Goal: Check status: Check status

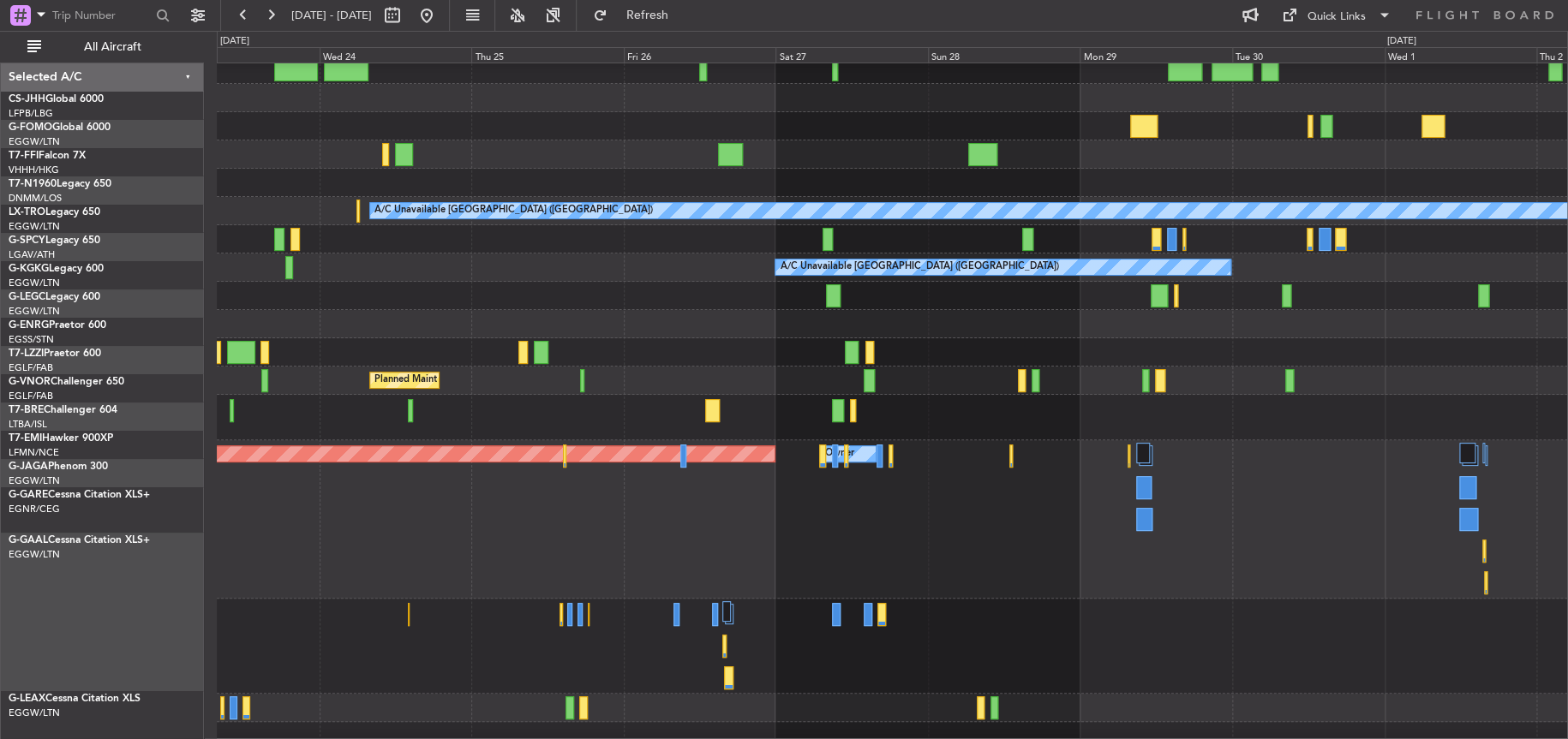
scroll to position [91, 0]
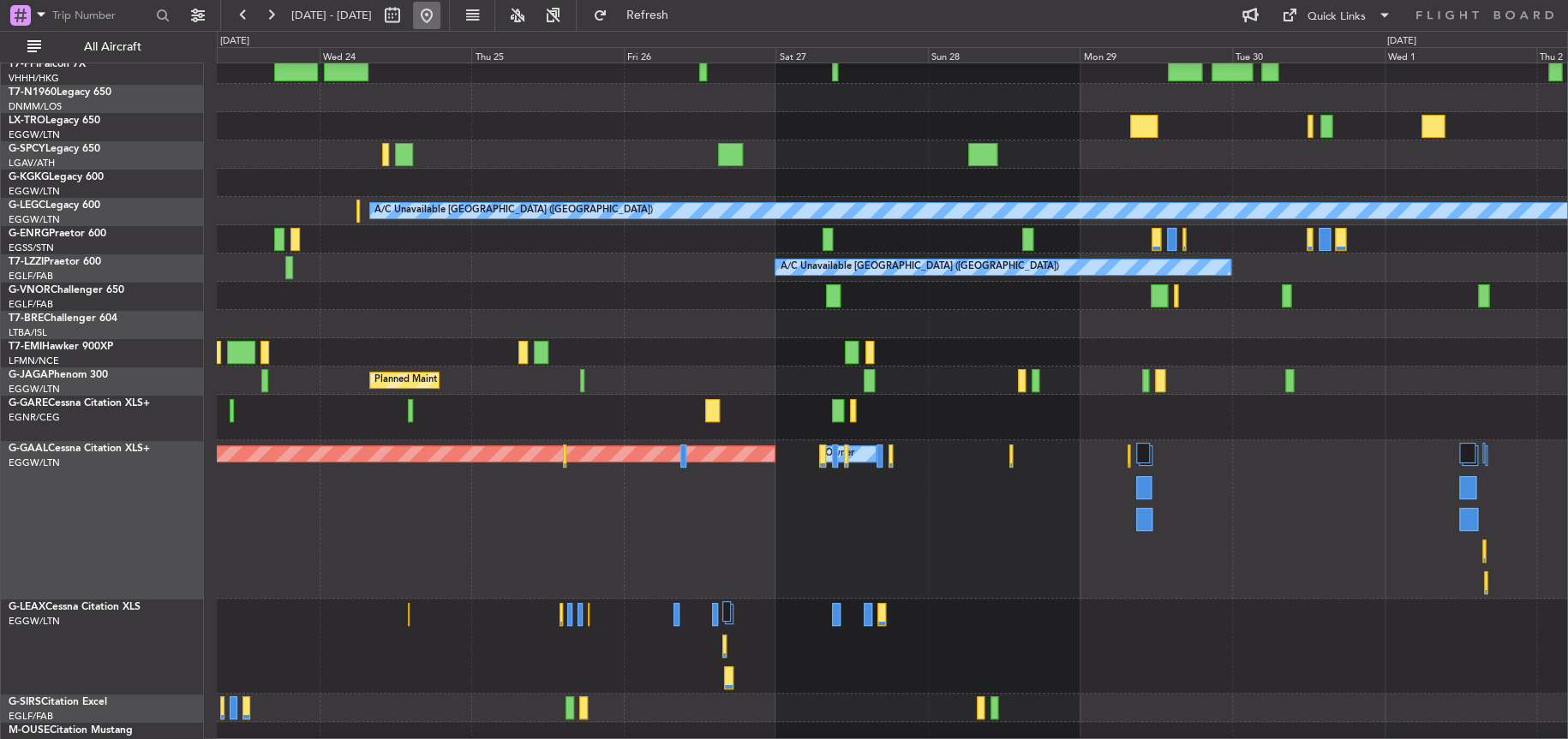
click at [441, 11] on button at bounding box center [427, 16] width 27 height 27
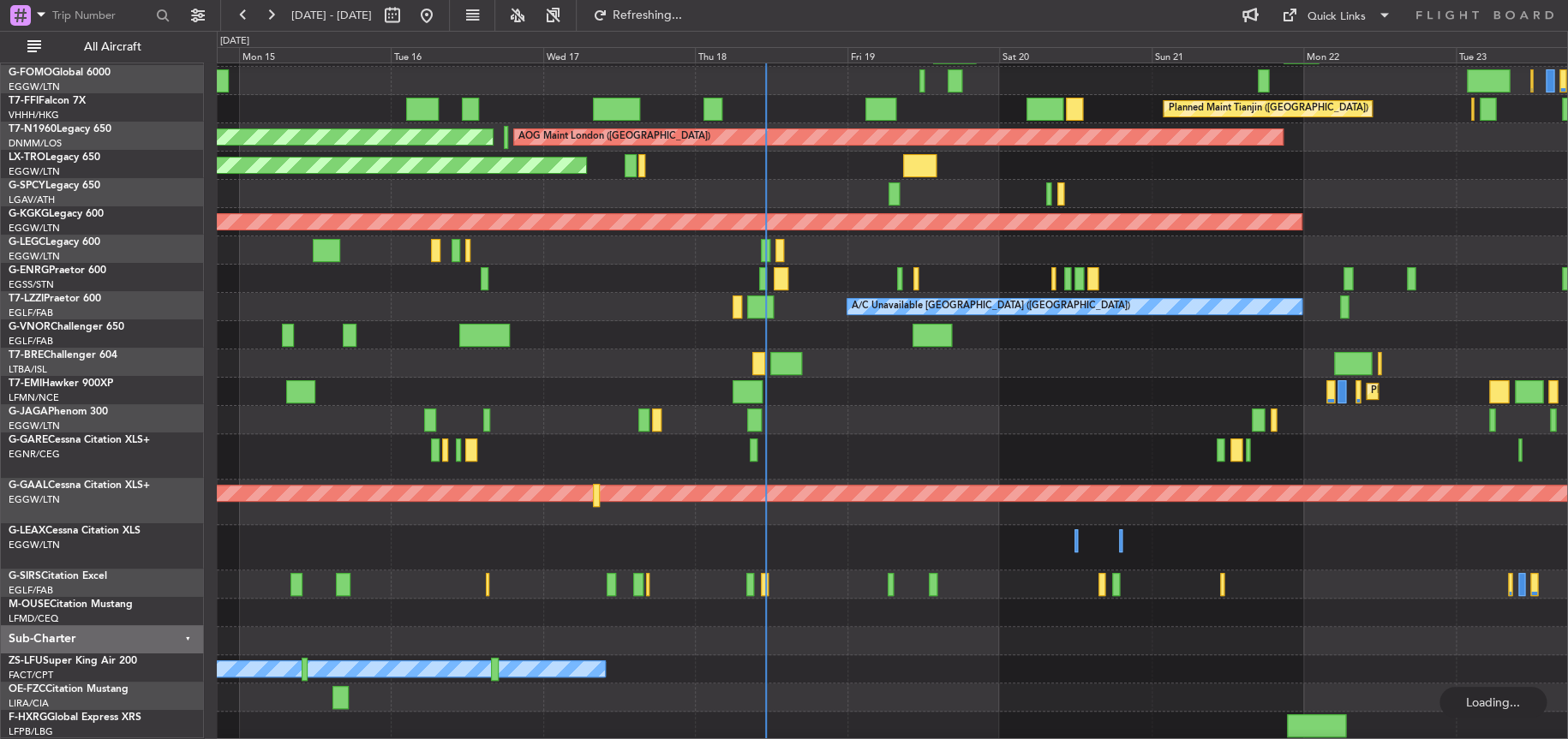
scroll to position [52, 0]
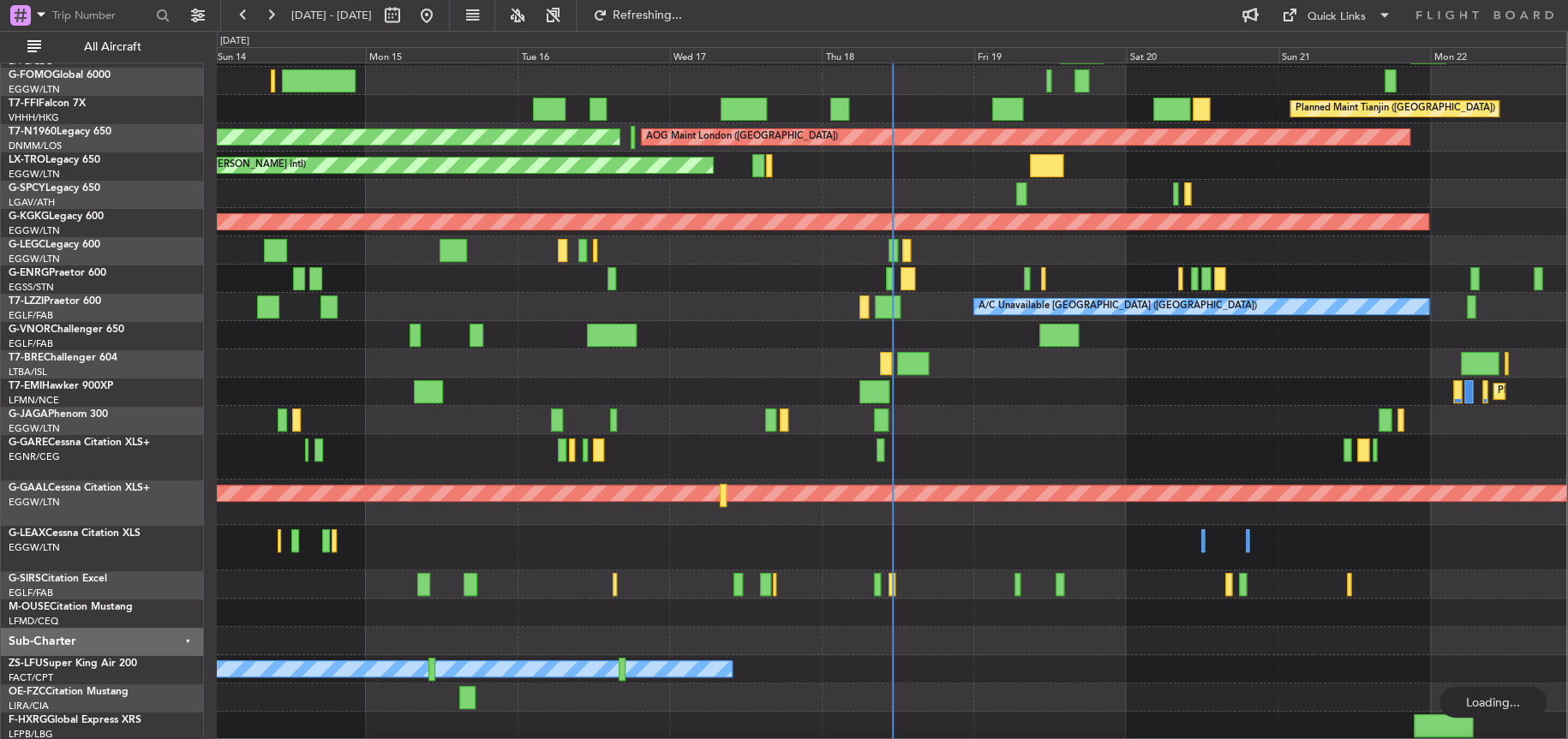
click at [1228, 411] on div "Planned Maint [GEOGRAPHIC_DATA] ([GEOGRAPHIC_DATA]) Planned Maint [GEOGRAPHIC_D…" at bounding box center [892, 420] width 1350 height 28
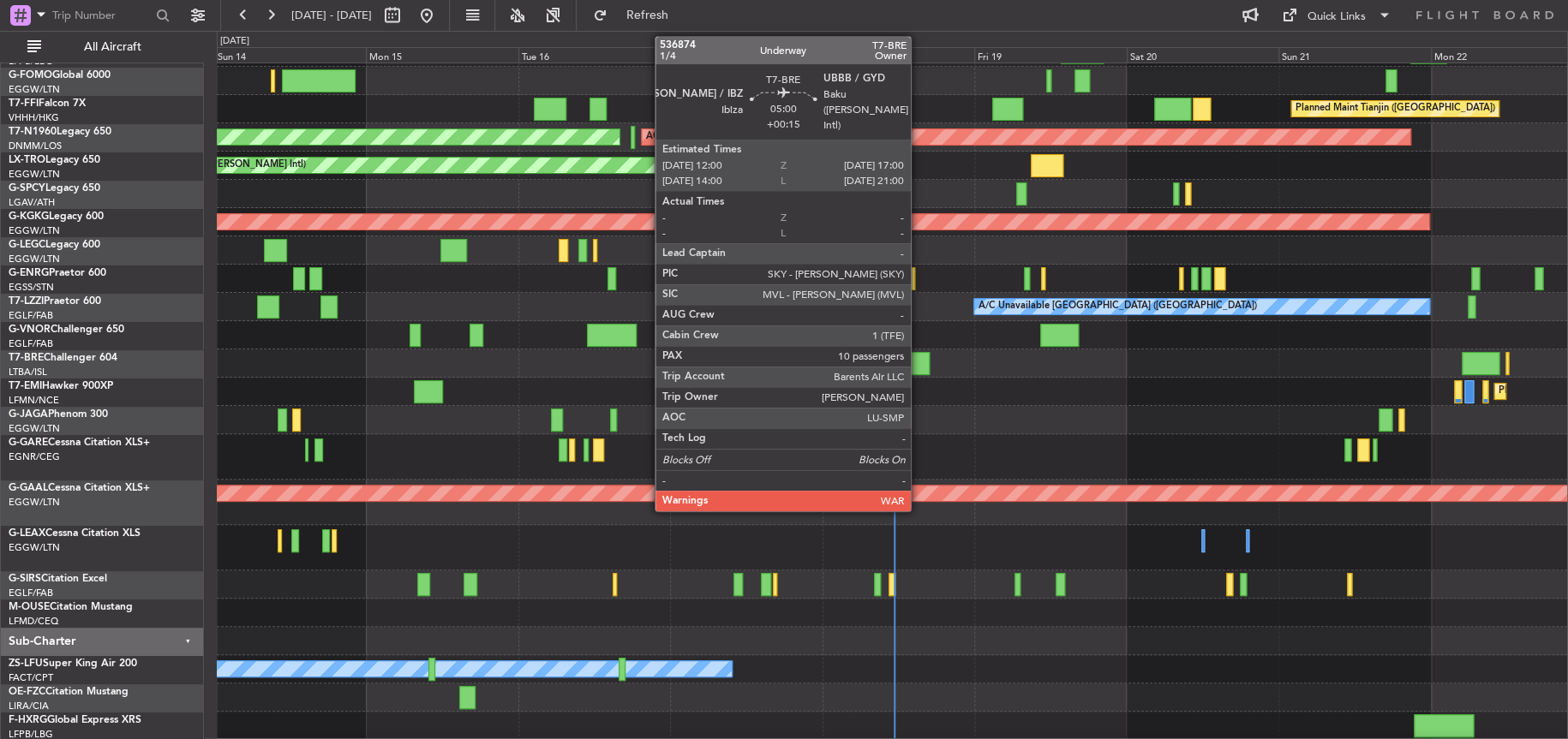
click at [919, 354] on div at bounding box center [913, 363] width 32 height 23
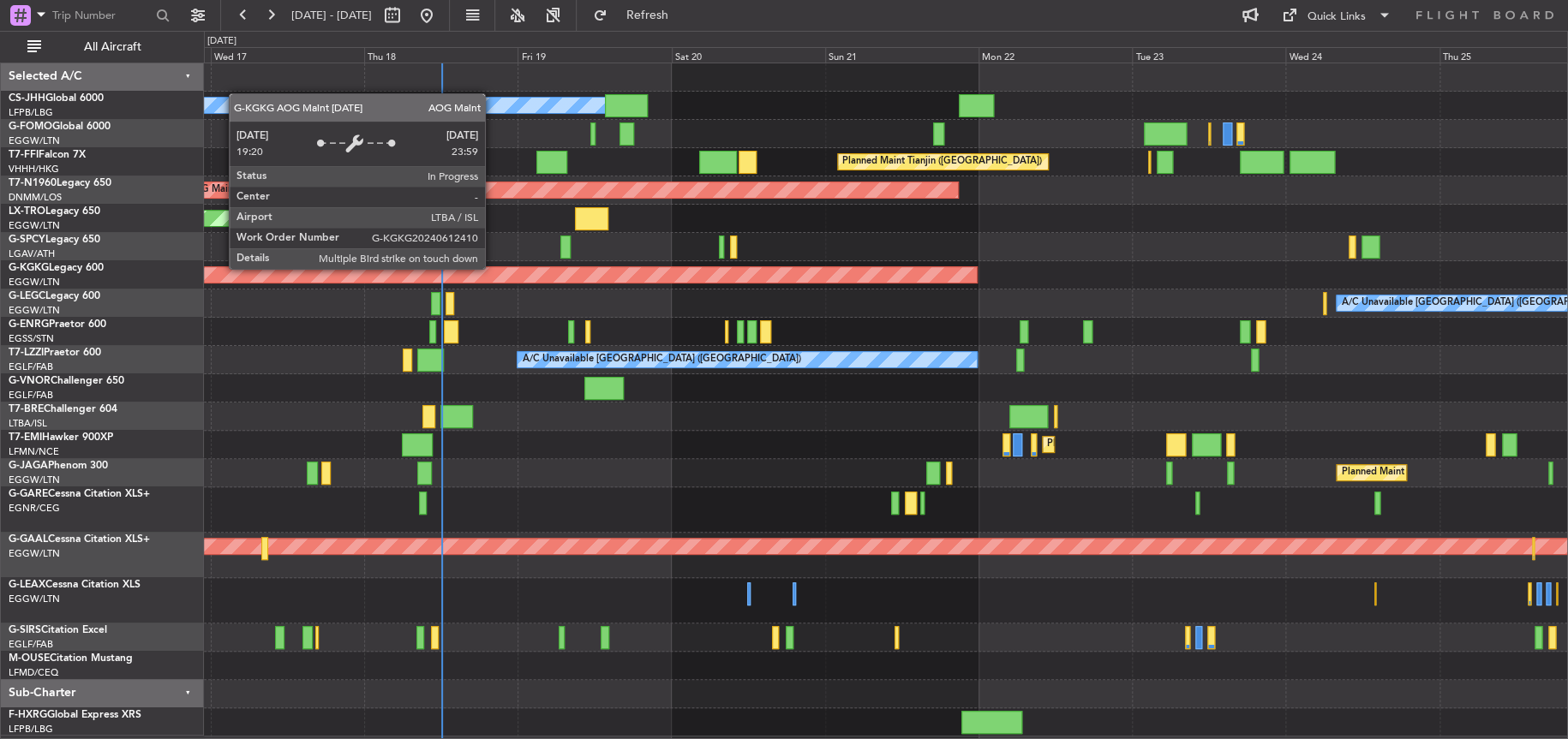
scroll to position [0, 0]
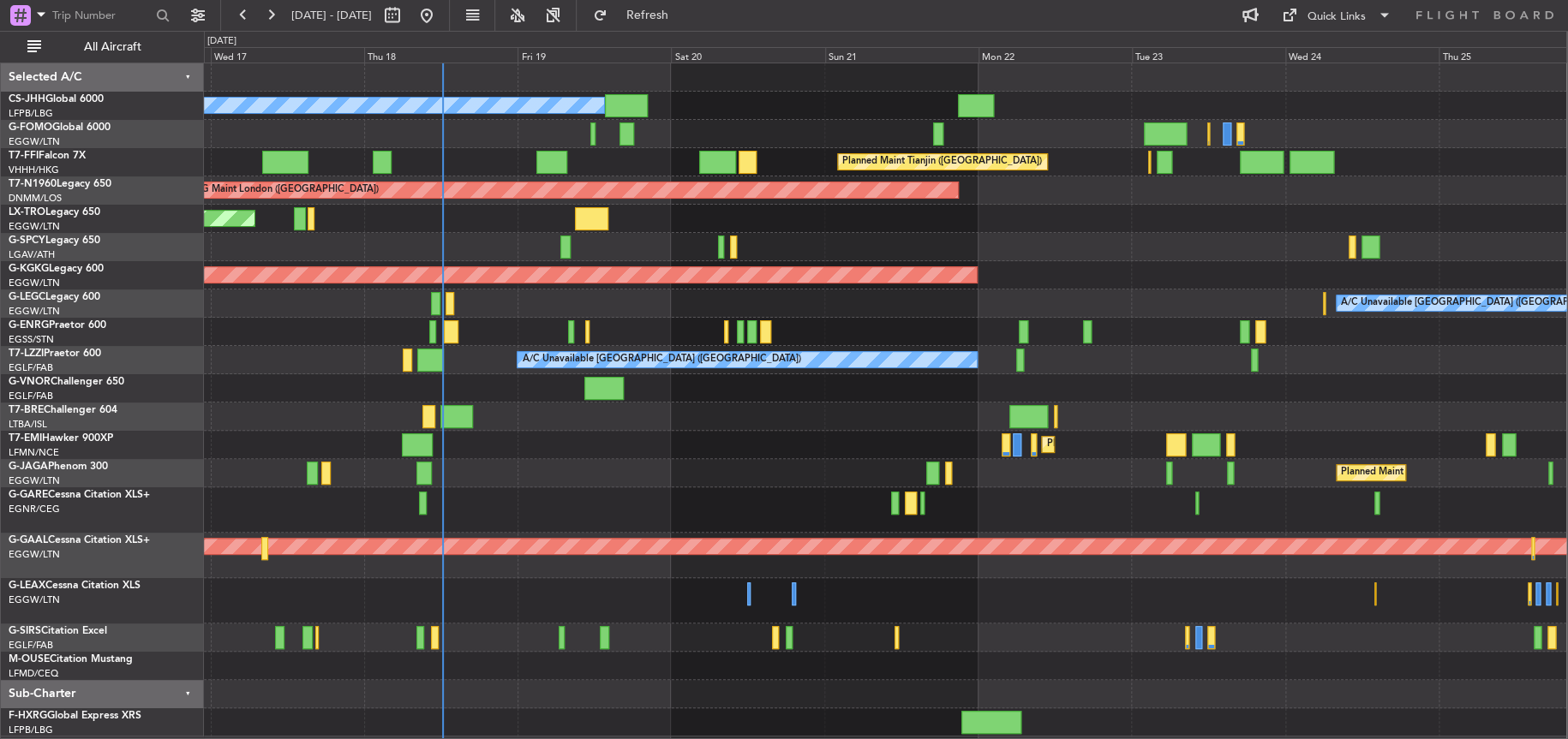
click at [526, 459] on div "Planned Maint [GEOGRAPHIC_DATA] ([GEOGRAPHIC_DATA])" at bounding box center [884, 473] width 1363 height 28
click at [747, 403] on div at bounding box center [884, 416] width 1363 height 28
click at [668, 413] on div at bounding box center [885, 416] width 1364 height 28
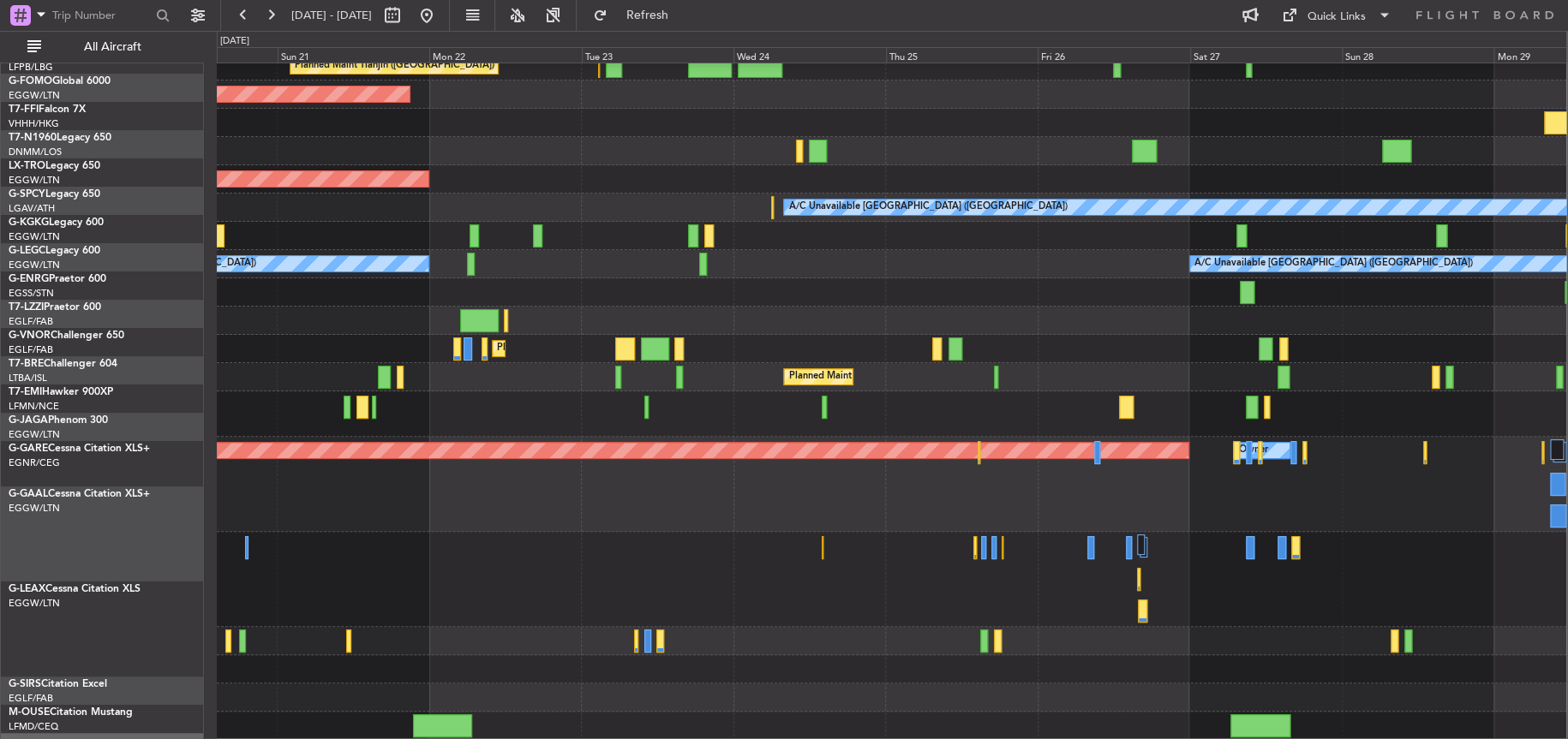
scroll to position [96, 0]
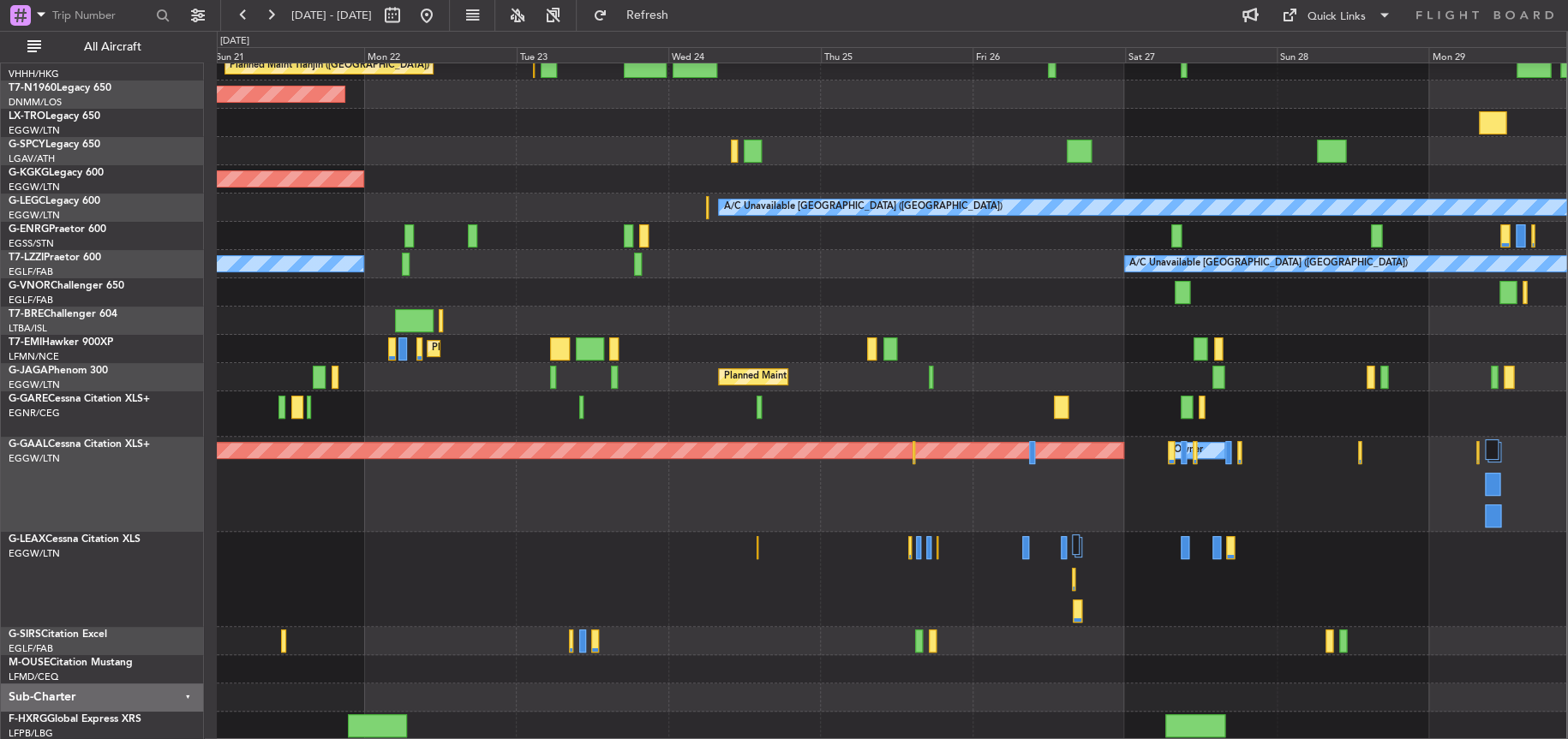
click at [557, 235] on div at bounding box center [892, 235] width 1350 height 28
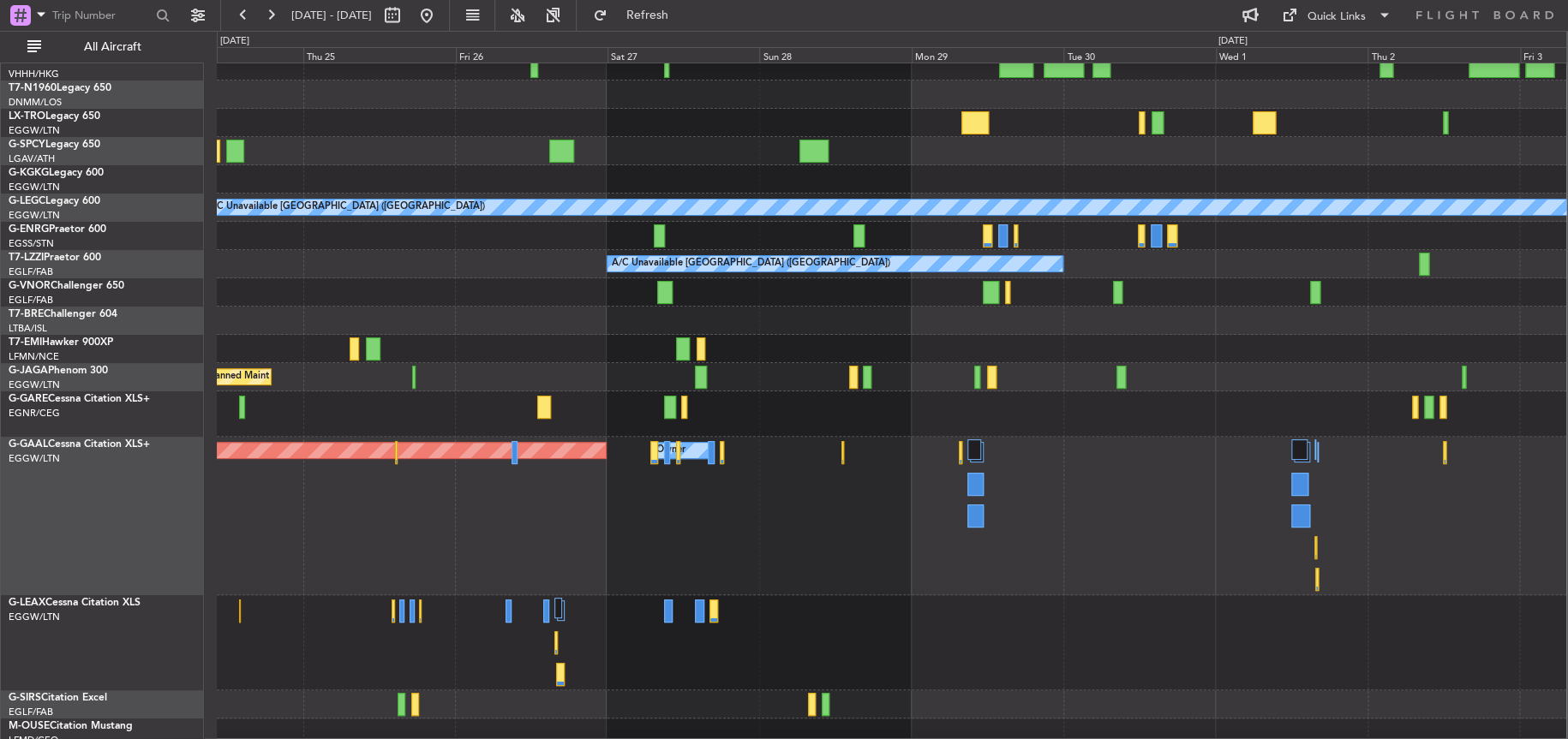
scroll to position [159, 0]
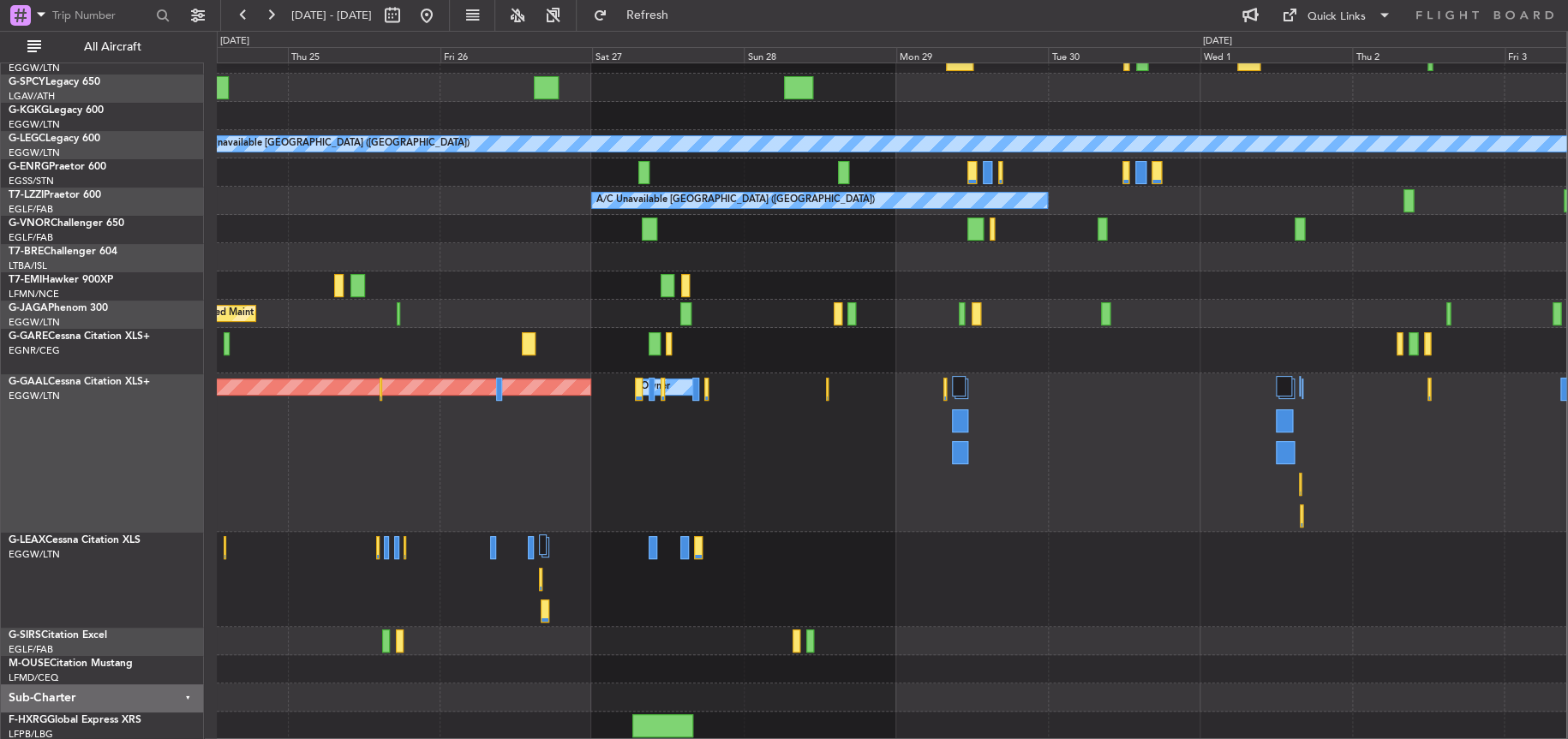
click at [612, 446] on div "A/C Unavailable [GEOGRAPHIC_DATA] ([GEOGRAPHIC_DATA]) A/C Unavailable [GEOGRAPH…" at bounding box center [892, 322] width 1350 height 836
click at [441, 10] on button at bounding box center [427, 16] width 27 height 27
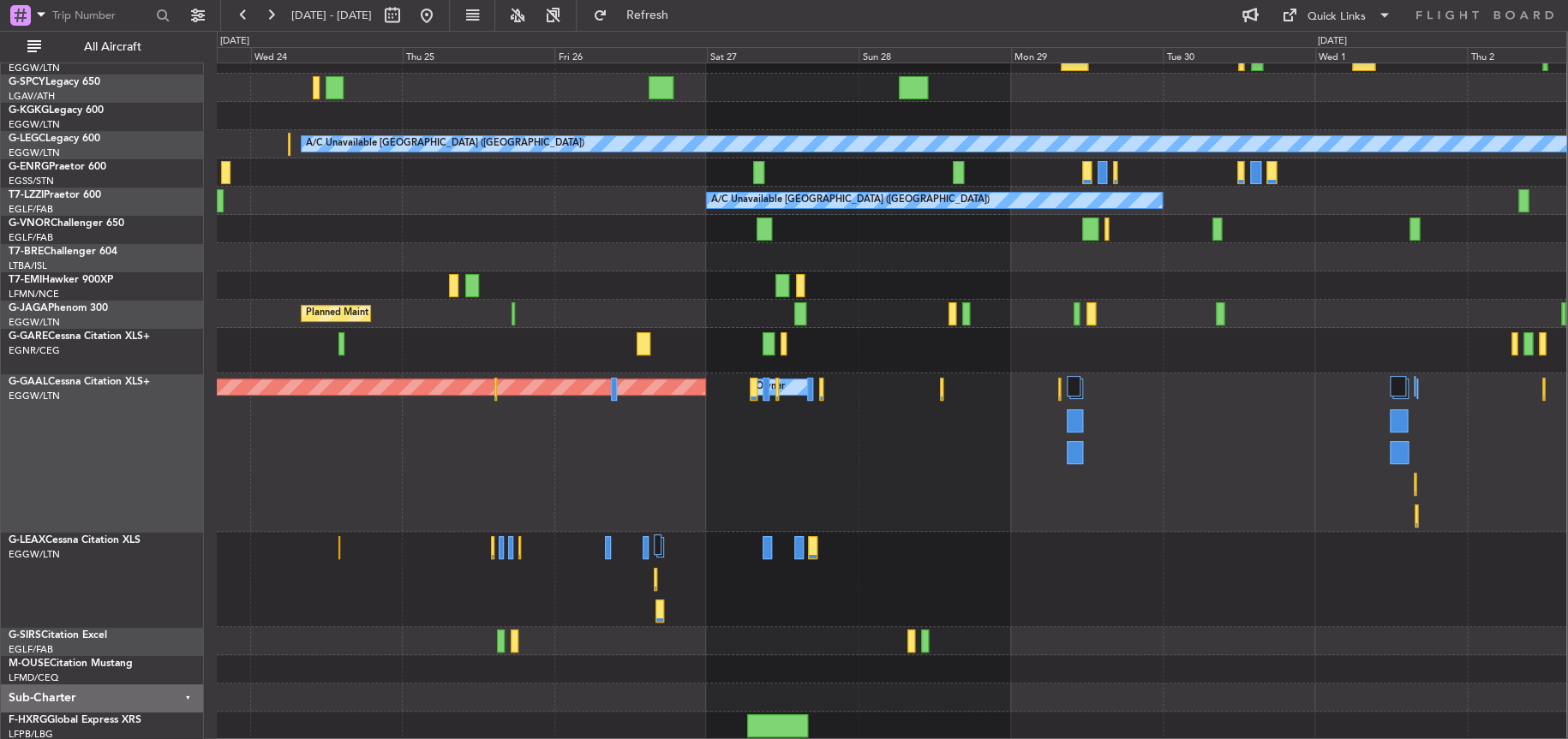
click at [619, 478] on div "Owner Planned [GEOGRAPHIC_DATA] Owner" at bounding box center [892, 453] width 1350 height 159
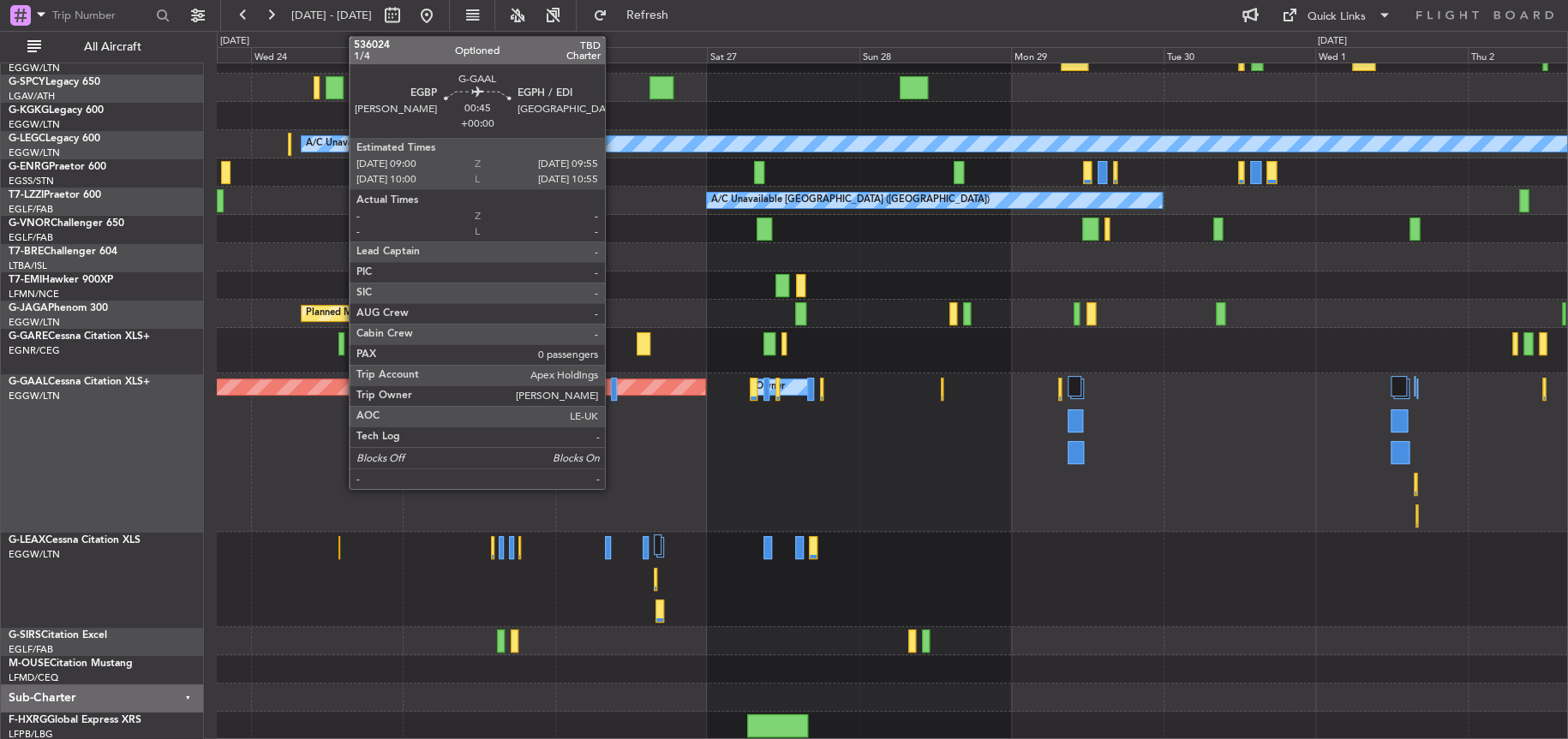
click at [612, 400] on div at bounding box center [613, 389] width 6 height 23
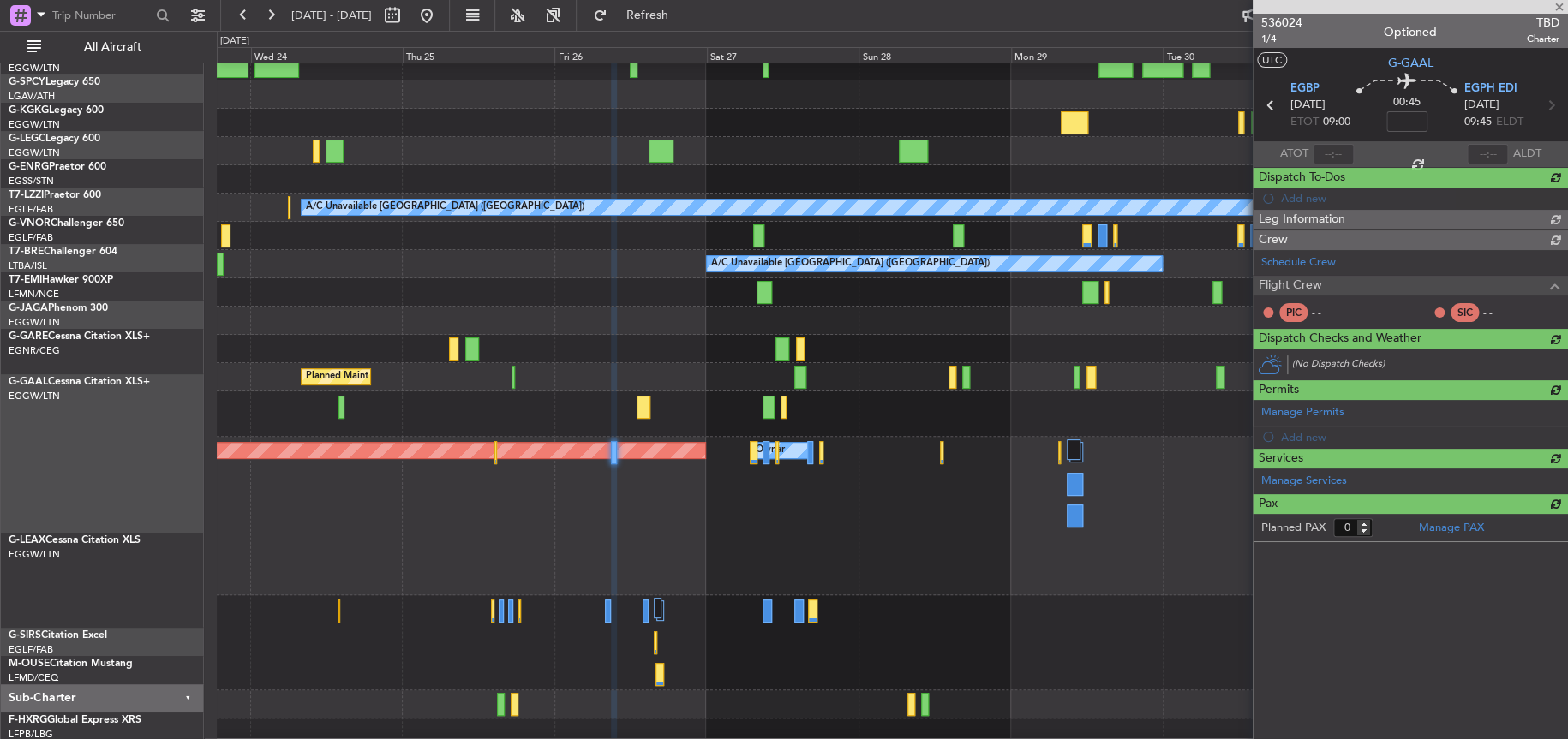
scroll to position [96, 0]
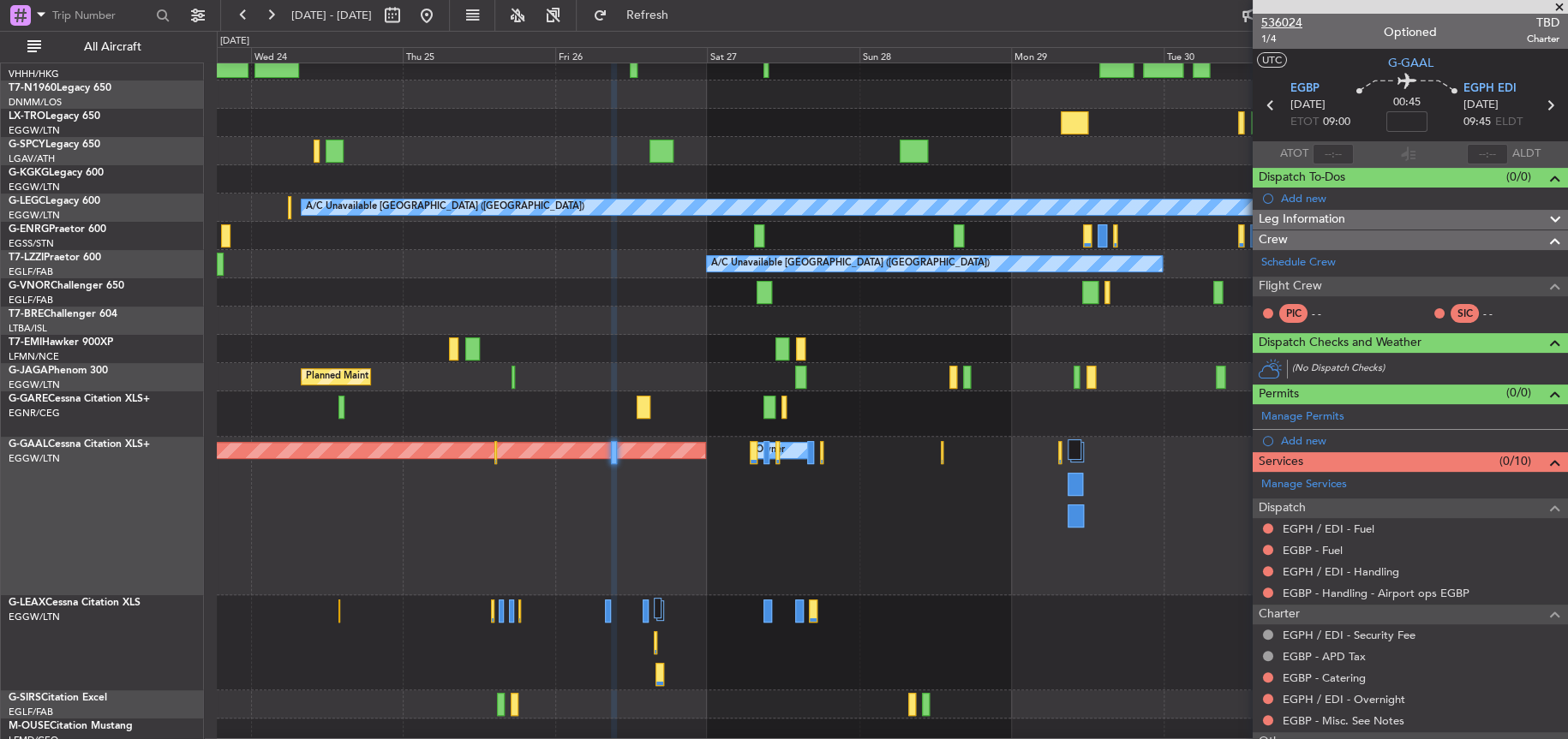
click at [1295, 21] on span "536024" at bounding box center [1281, 23] width 41 height 18
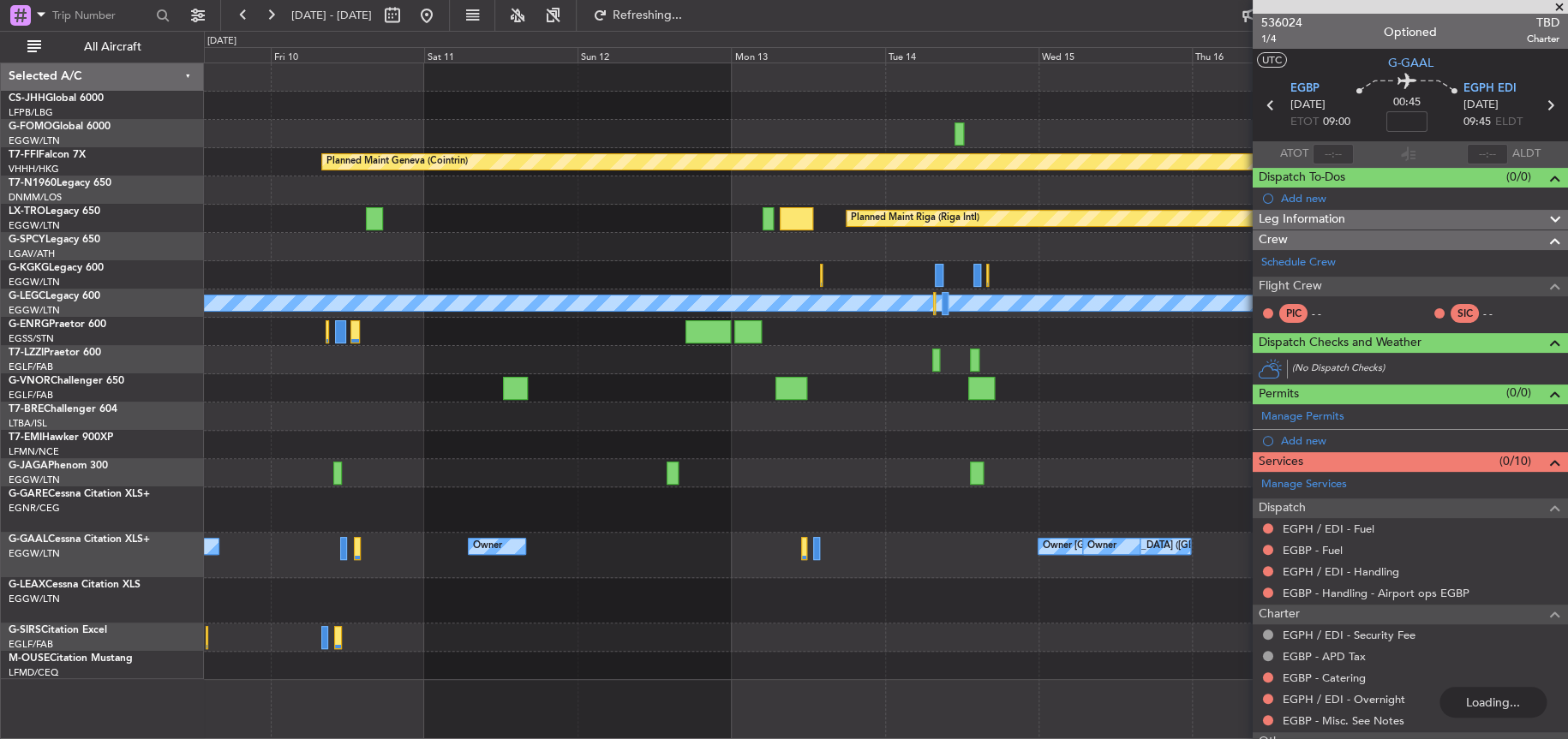
scroll to position [0, 0]
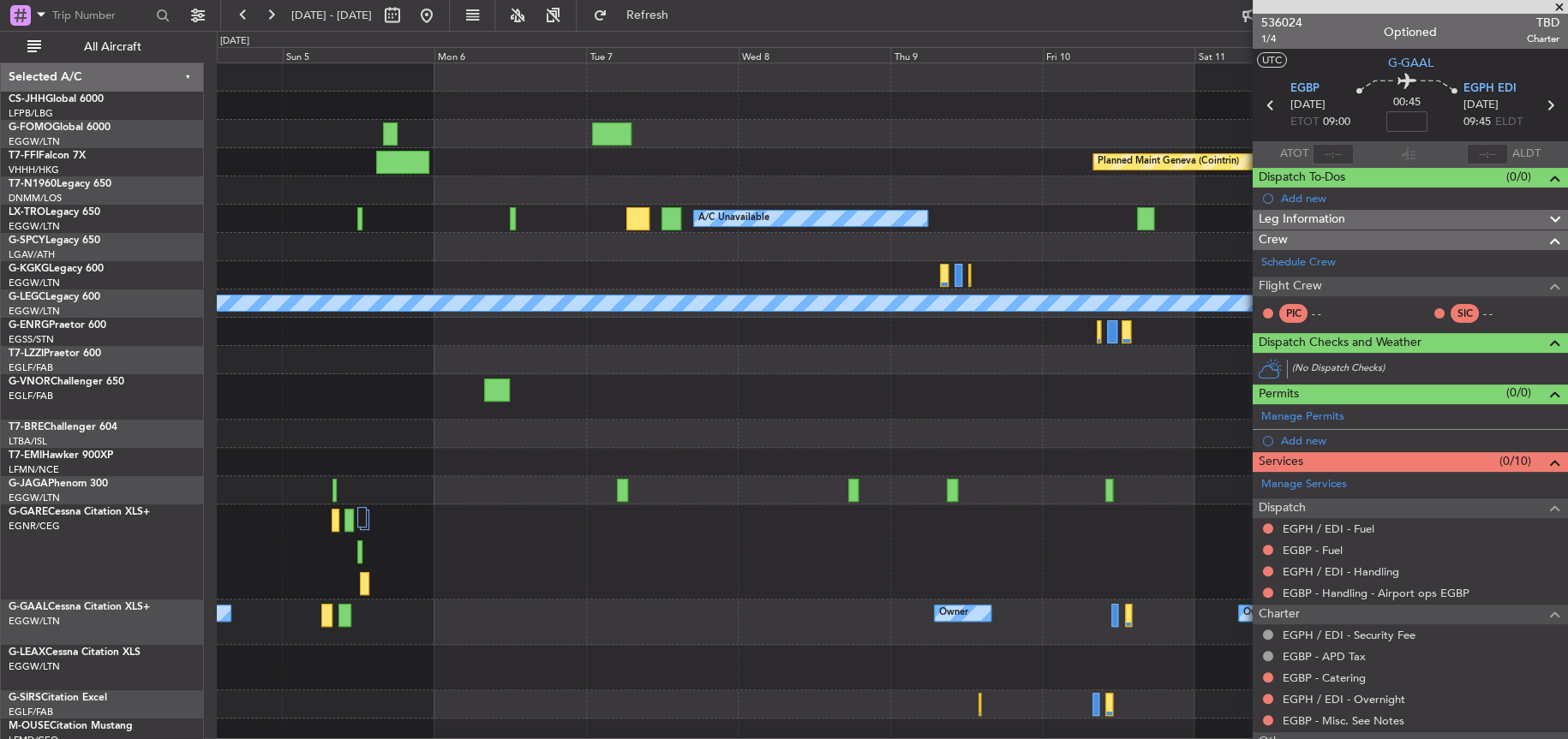
click at [423, 498] on div "Planned Maint Geneva (Cointrin) A/C Unavailable Planned Maint [GEOGRAPHIC_DATA]…" at bounding box center [892, 404] width 1350 height 683
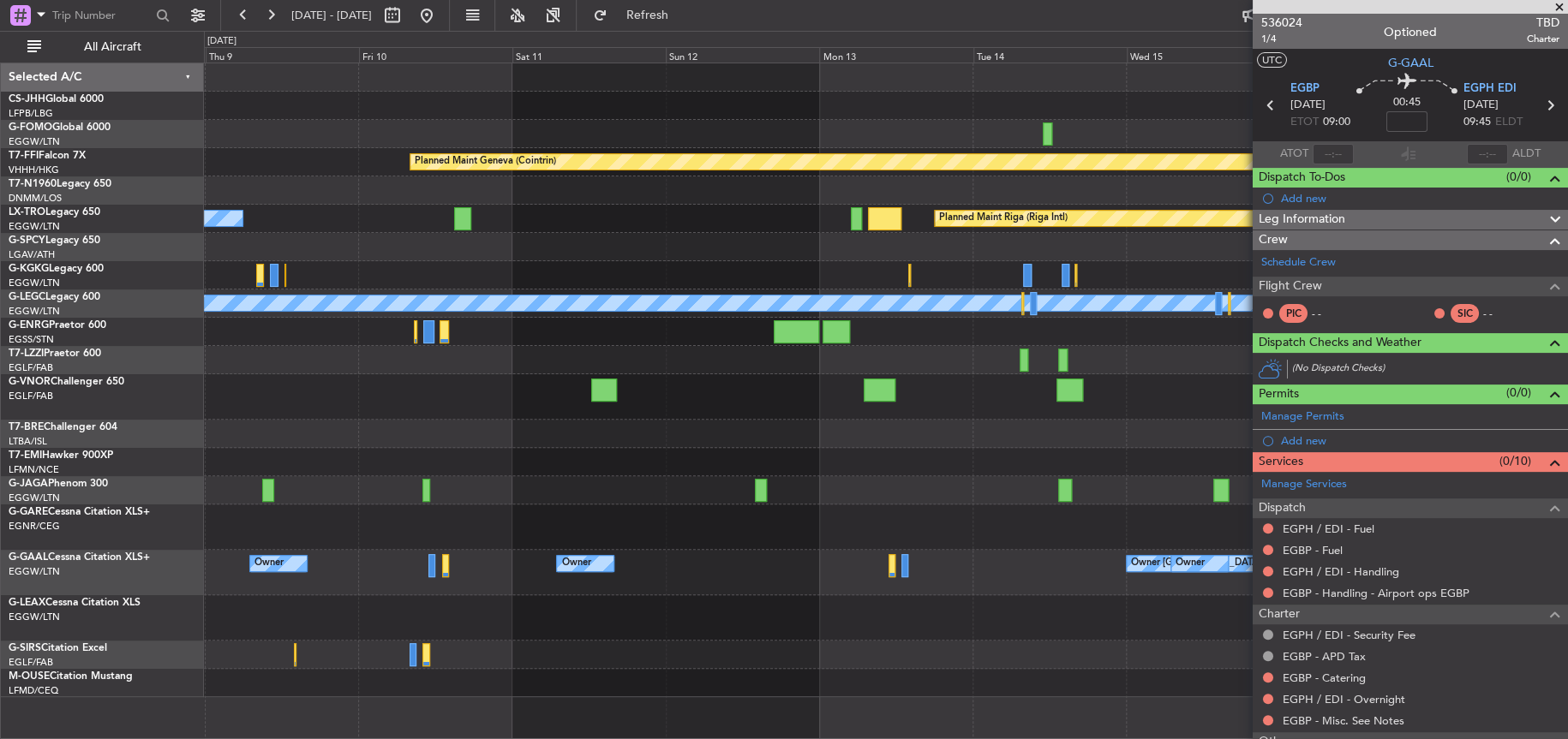
click at [367, 491] on div "Planned Maint Geneva (Cointrin) A/C Unavailable Planned Maint [GEOGRAPHIC_DATA]…" at bounding box center [884, 380] width 1363 height 634
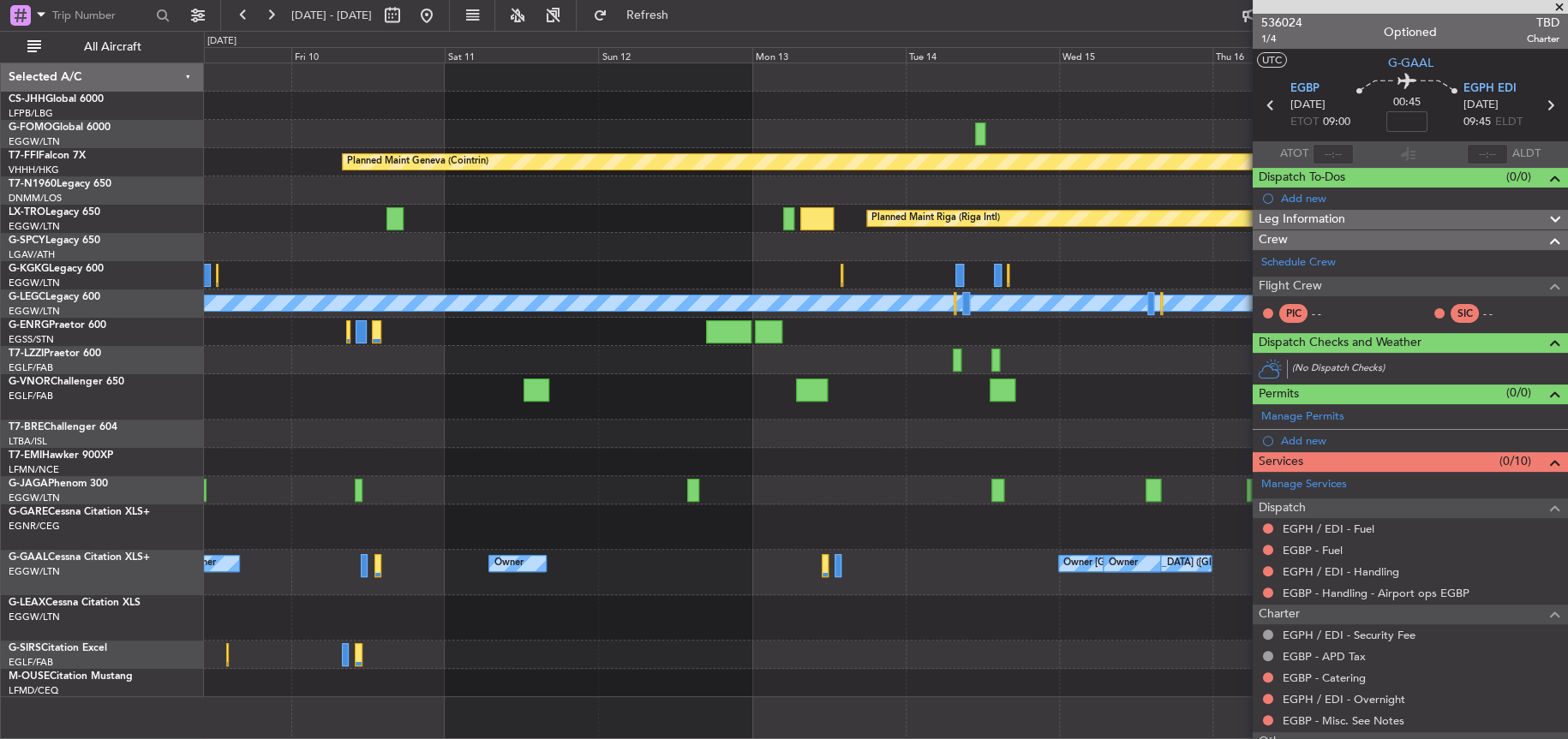
click at [632, 557] on div "Owner Owner [GEOGRAPHIC_DATA] ([GEOGRAPHIC_DATA]) Owner Owner No Crew Owner Own…" at bounding box center [885, 573] width 1364 height 46
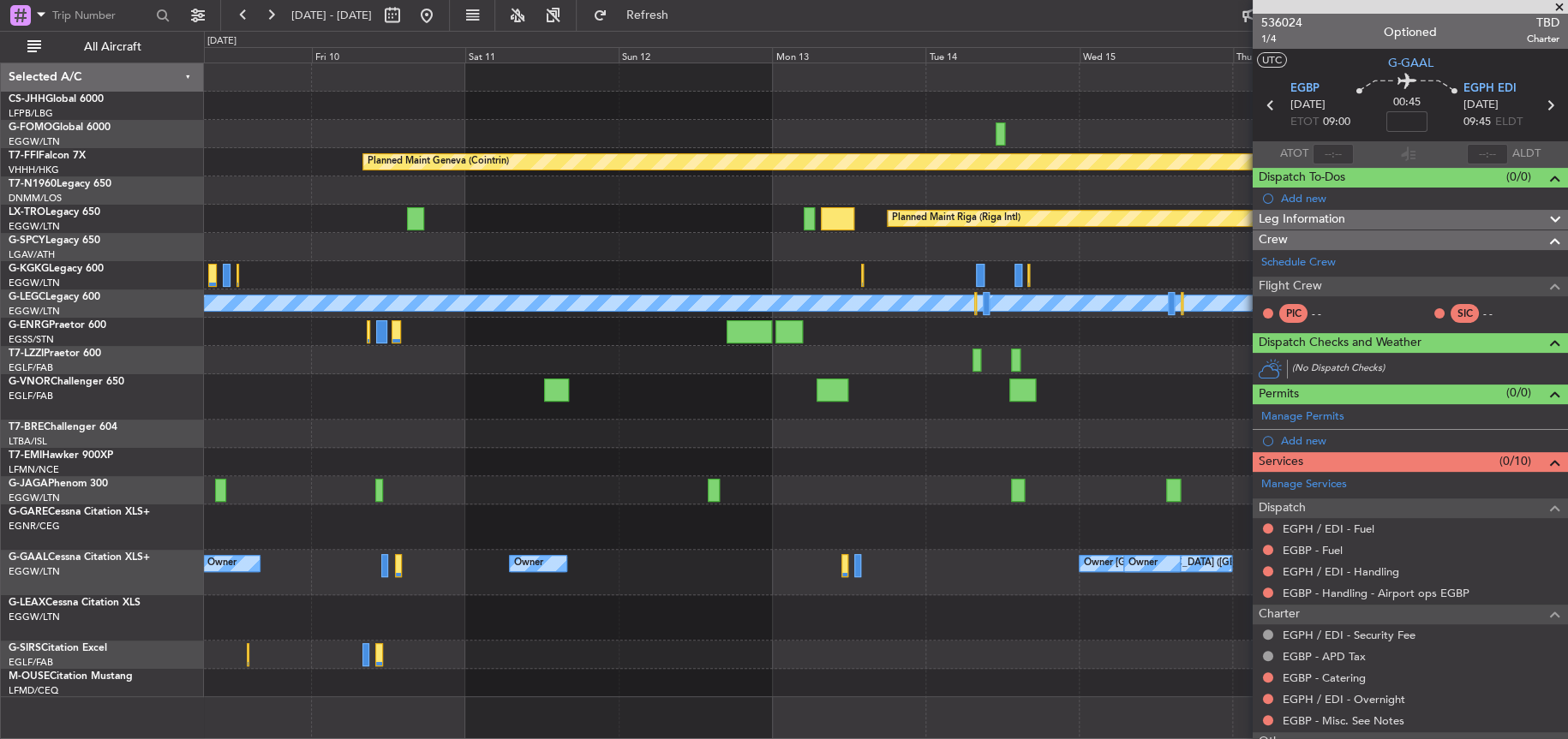
click at [853, 566] on div "Owner Owner [GEOGRAPHIC_DATA] ([GEOGRAPHIC_DATA]) Owner Owner No Crew Owner Own…" at bounding box center [884, 573] width 1363 height 46
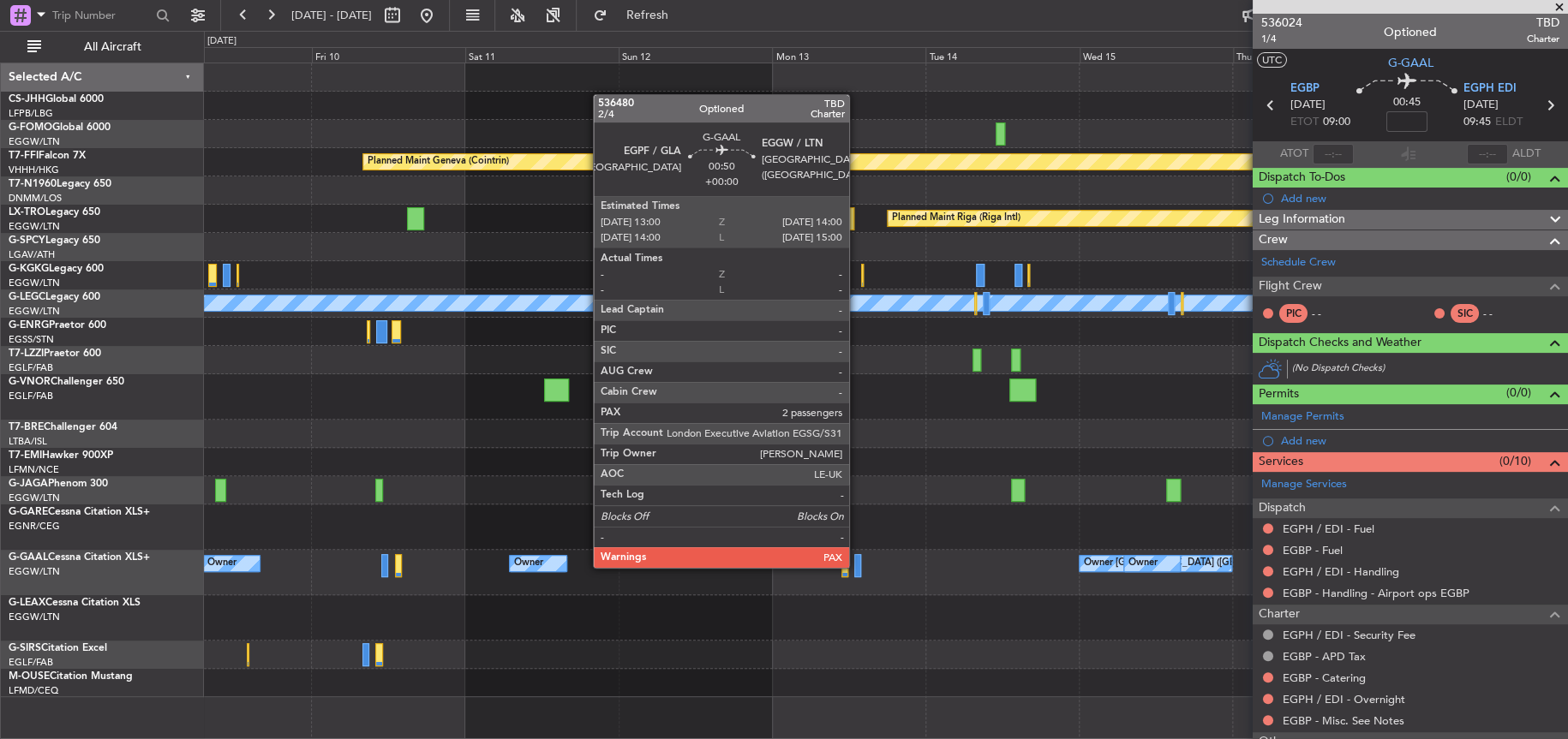
click at [857, 566] on div at bounding box center [858, 566] width 7 height 23
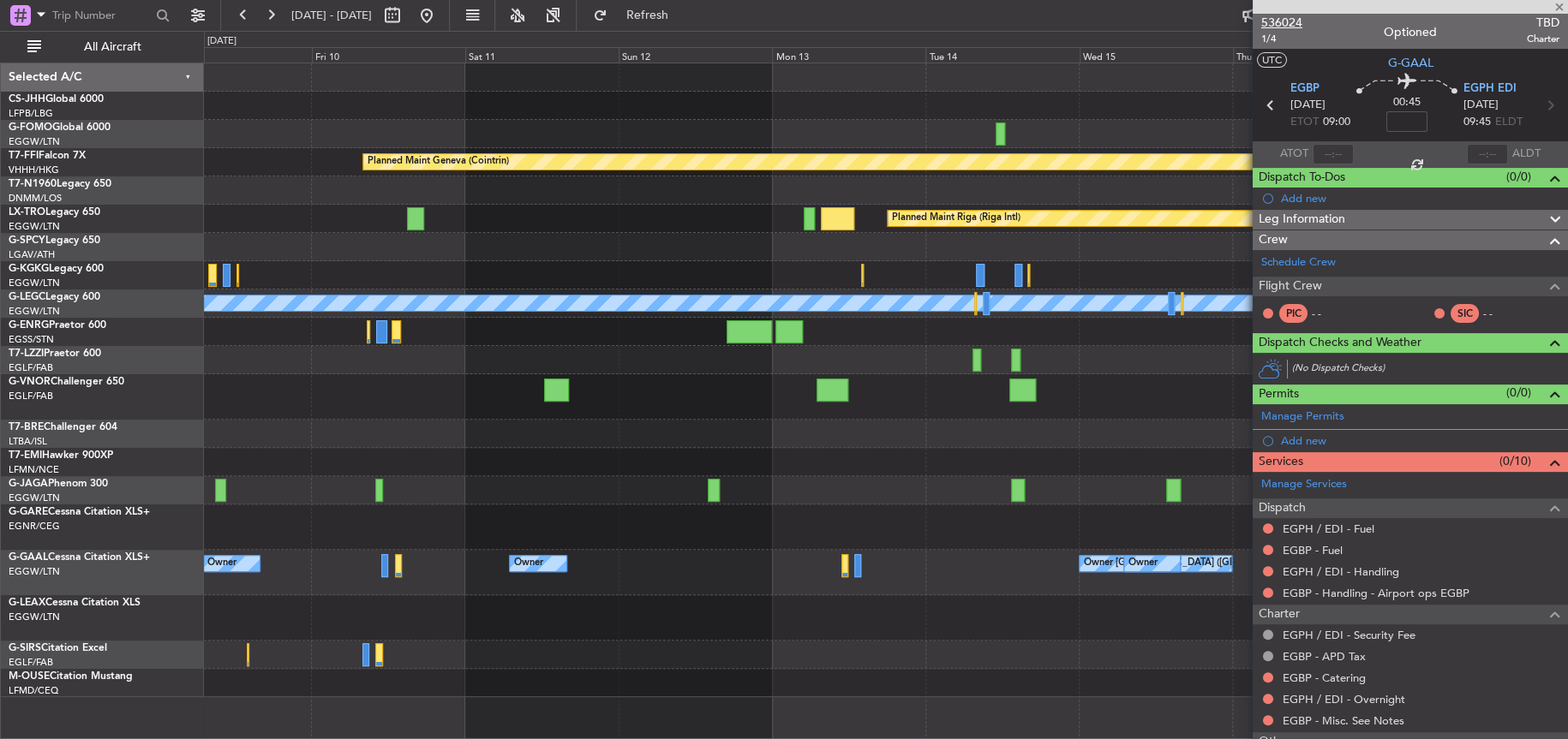
click at [1290, 21] on span "536024" at bounding box center [1281, 23] width 41 height 18
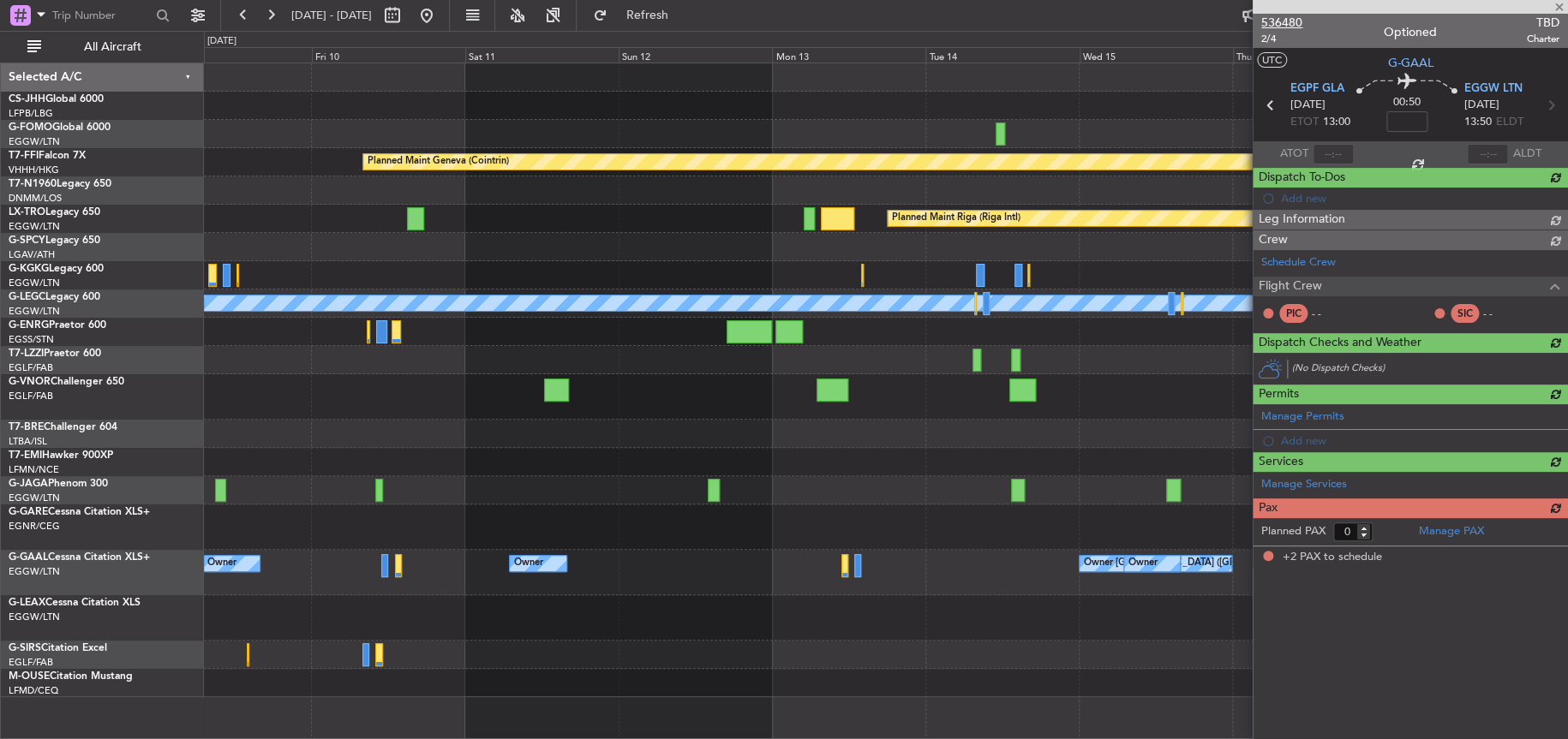
type input "2"
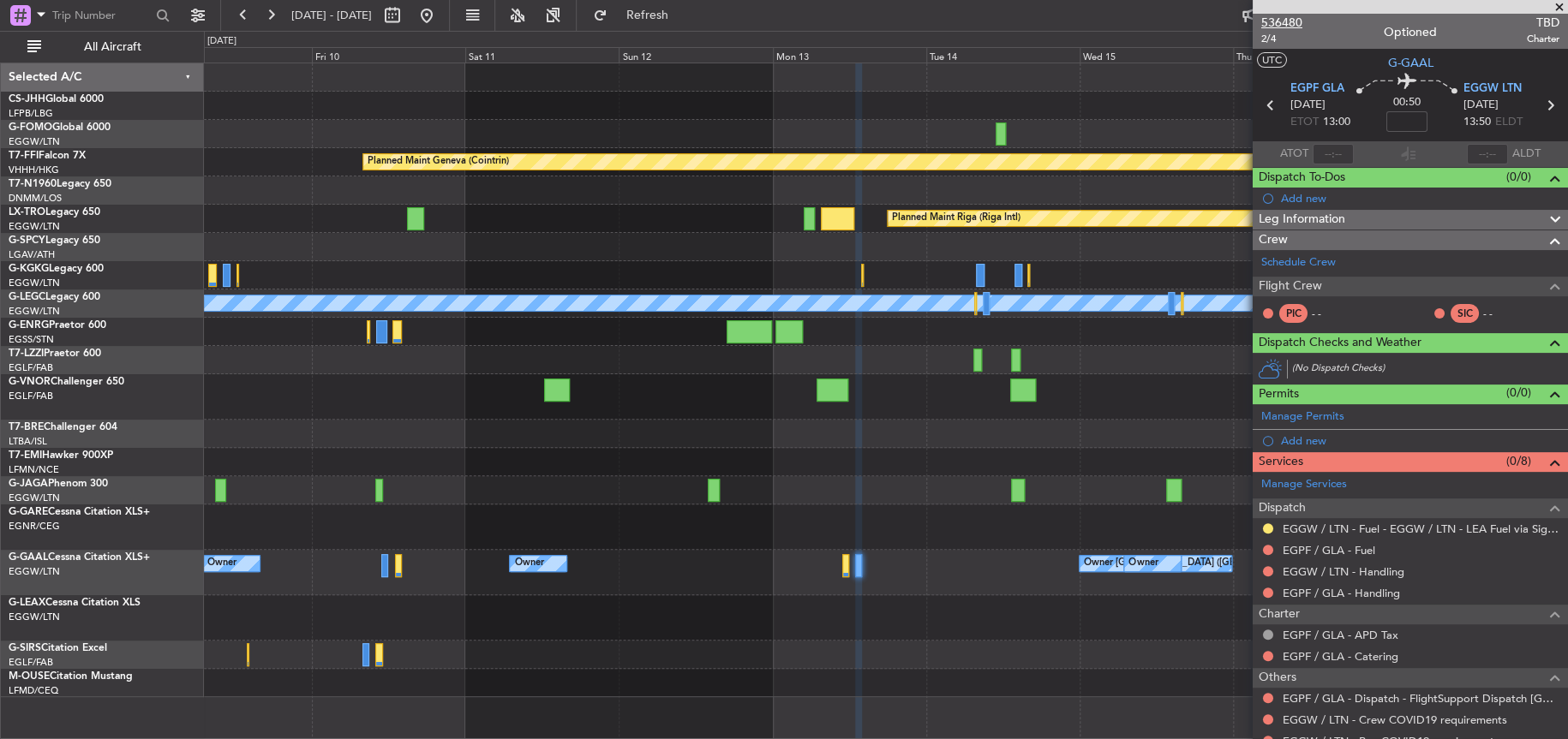
click at [1280, 23] on span "536480" at bounding box center [1281, 23] width 41 height 18
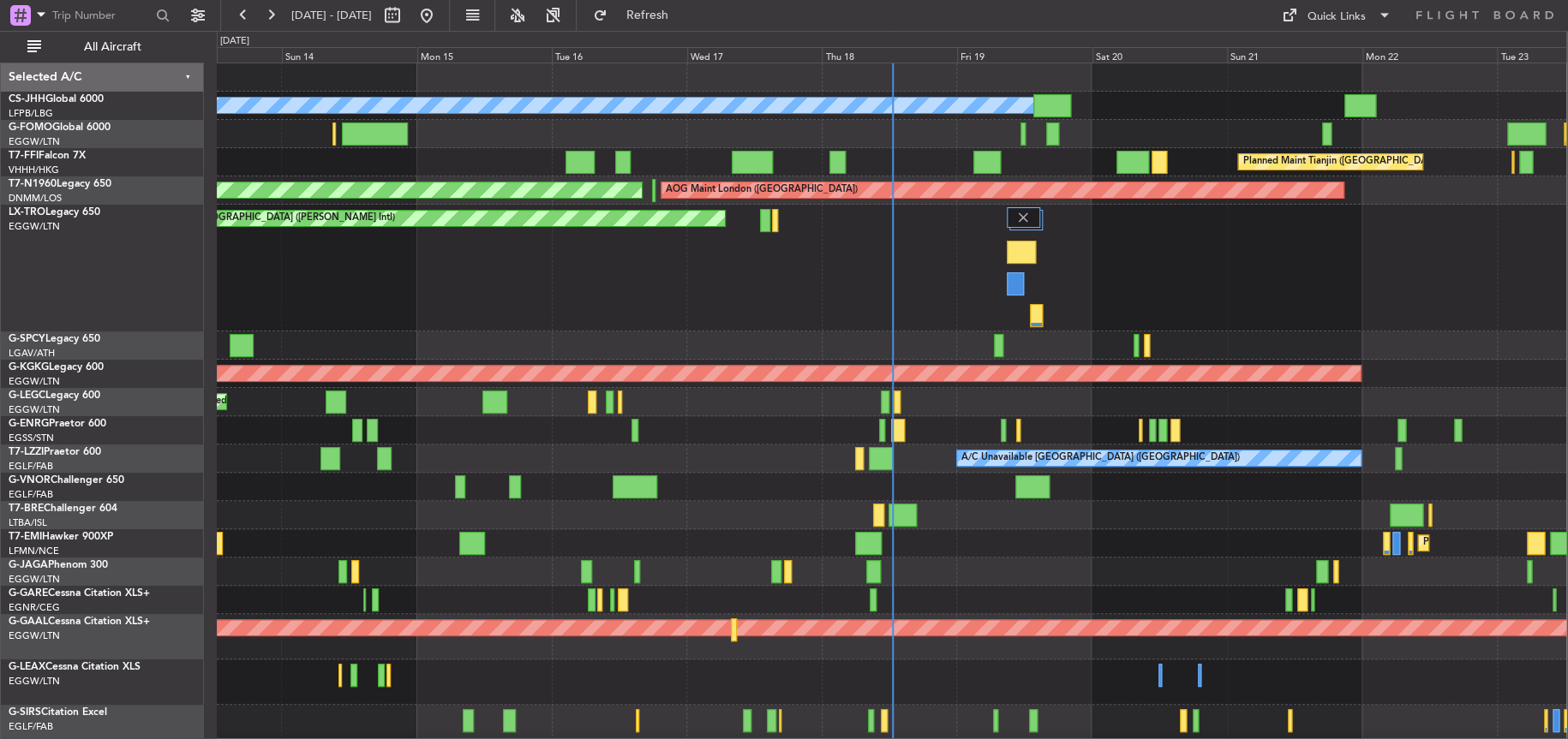
click at [618, 283] on div "Unplanned Maint [GEOGRAPHIC_DATA] ([PERSON_NAME] Intl)" at bounding box center [892, 267] width 1350 height 127
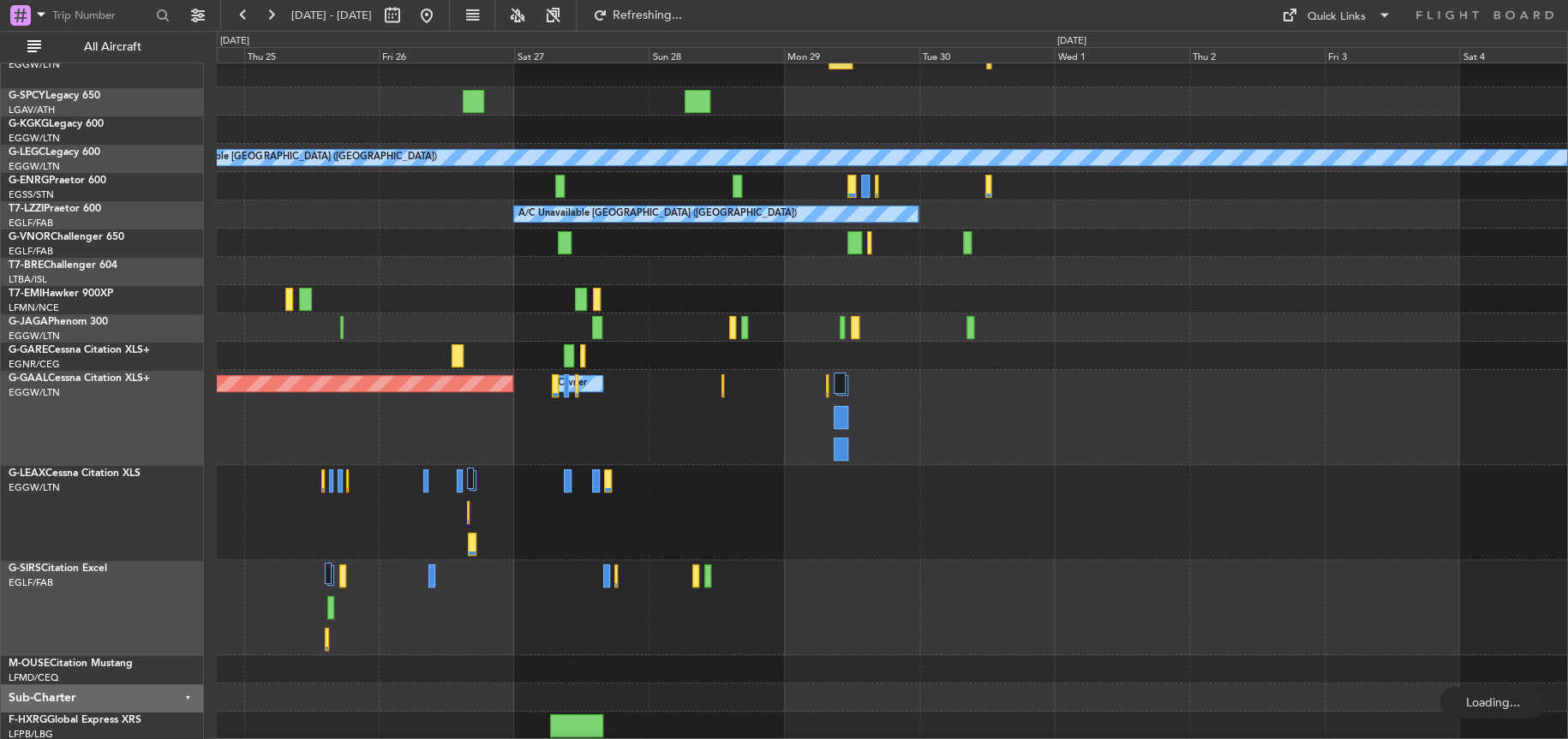
click at [840, 394] on div "Planned Maint Dusseldorf Owner" at bounding box center [893, 418] width 1351 height 95
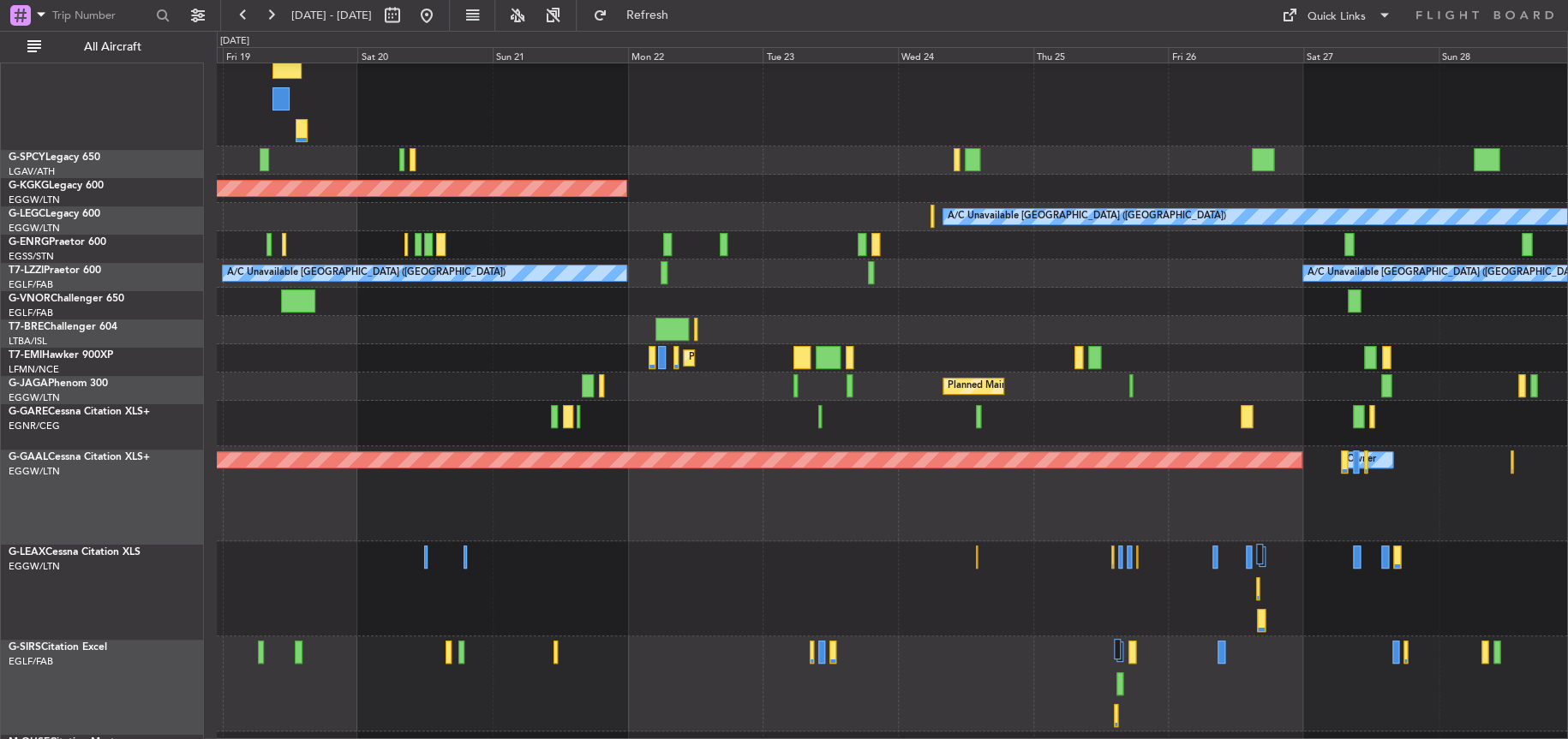
scroll to position [325, 0]
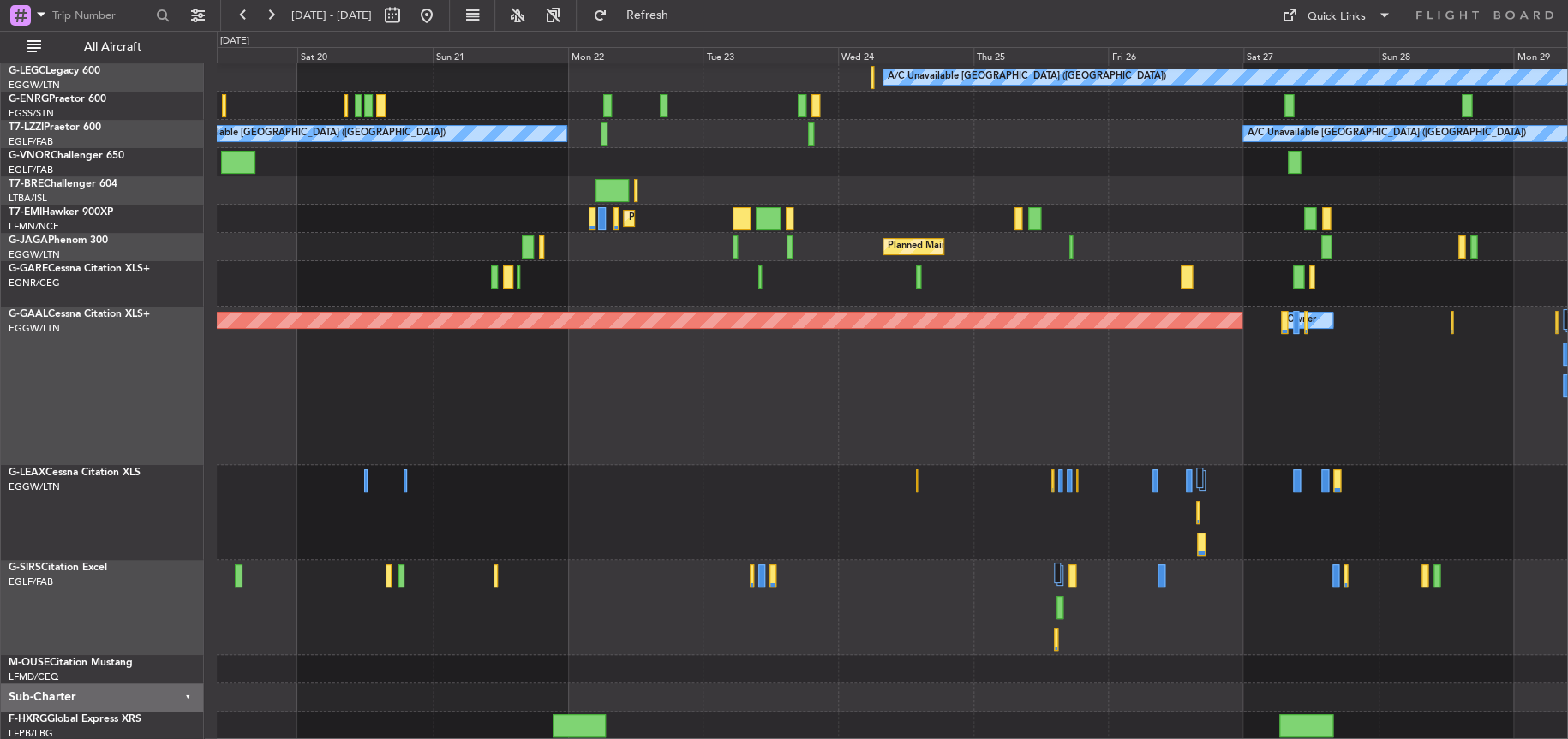
click at [617, 515] on div at bounding box center [893, 513] width 1351 height 95
click at [622, 465] on div at bounding box center [893, 513] width 1351 height 95
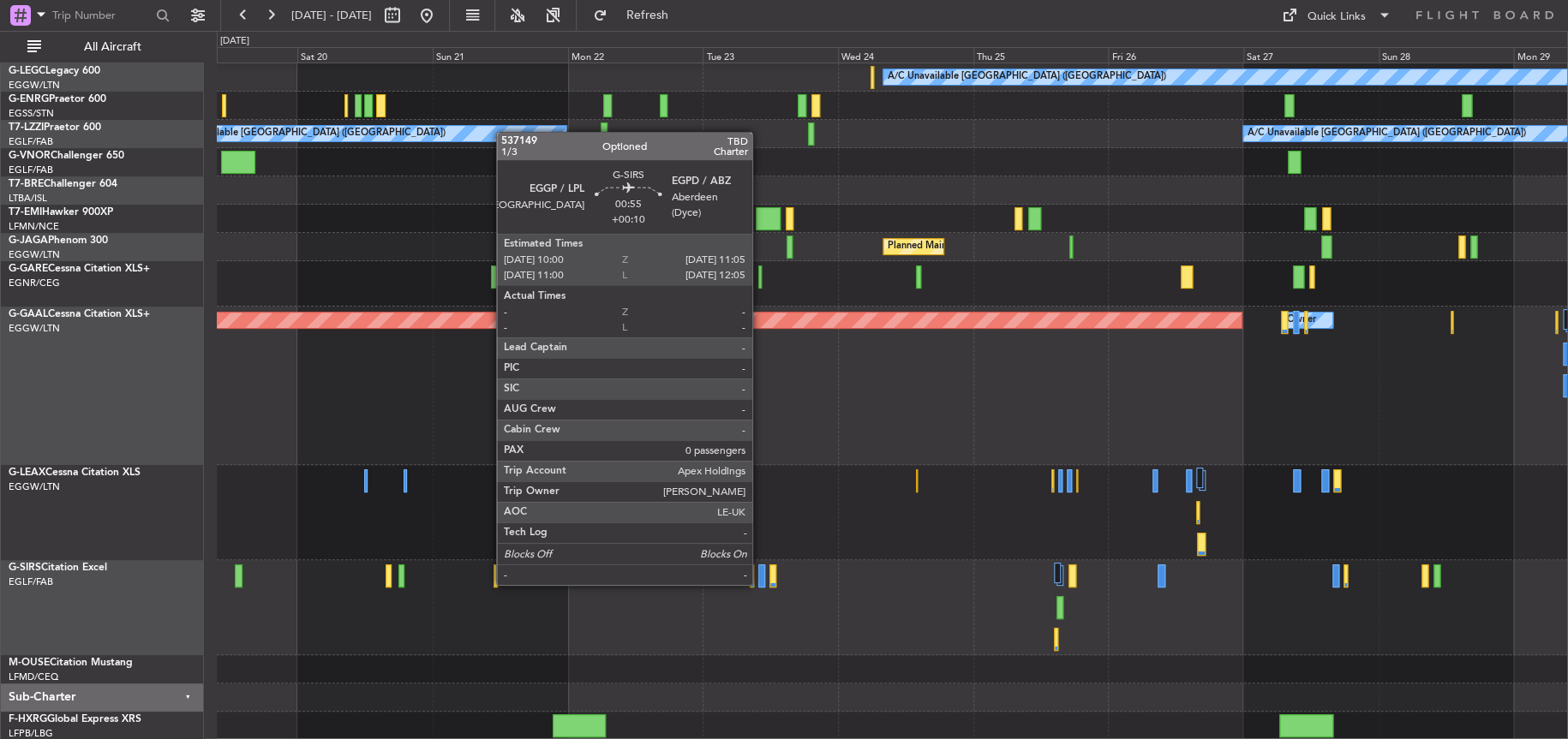
click at [760, 583] on div at bounding box center [762, 576] width 7 height 23
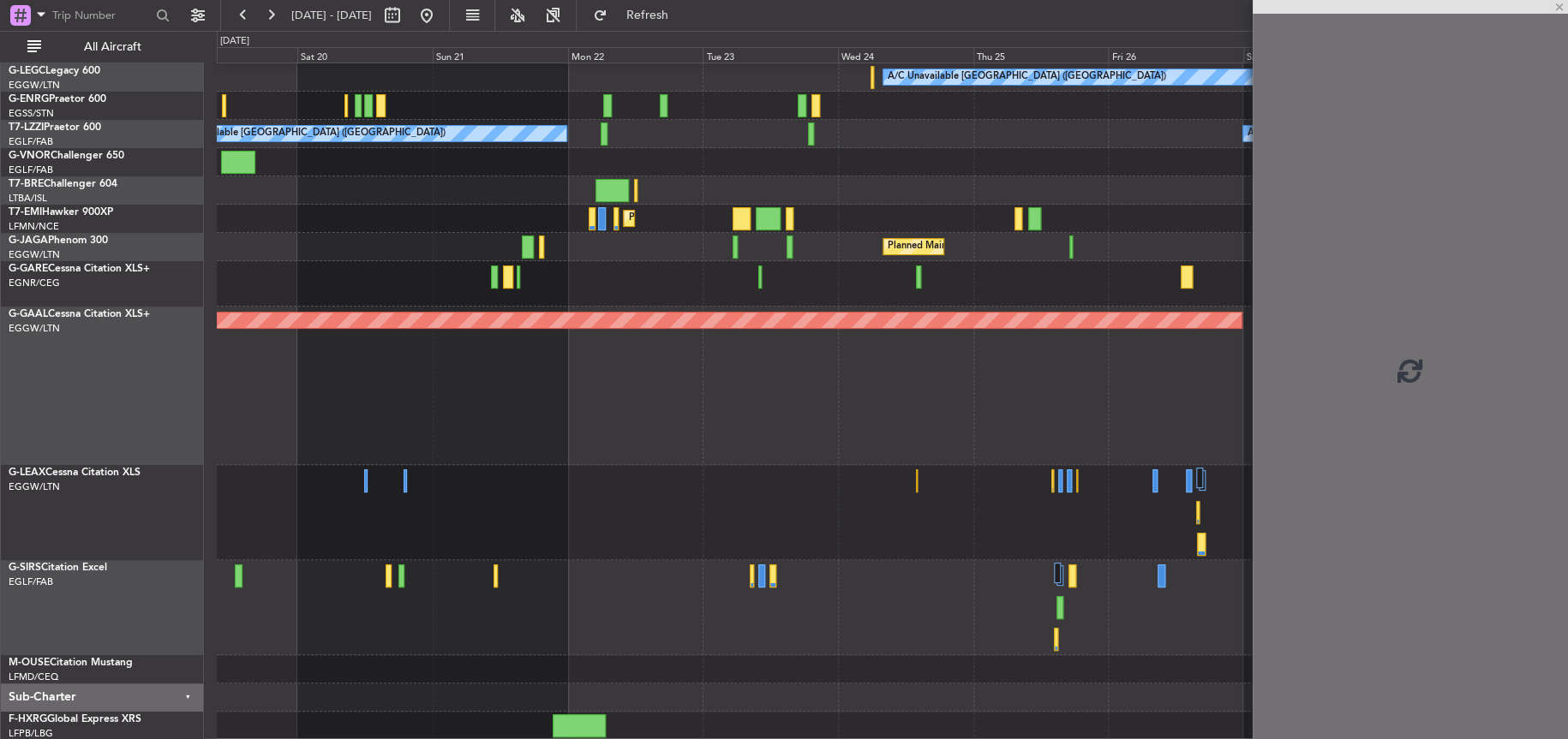
scroll to position [229, 0]
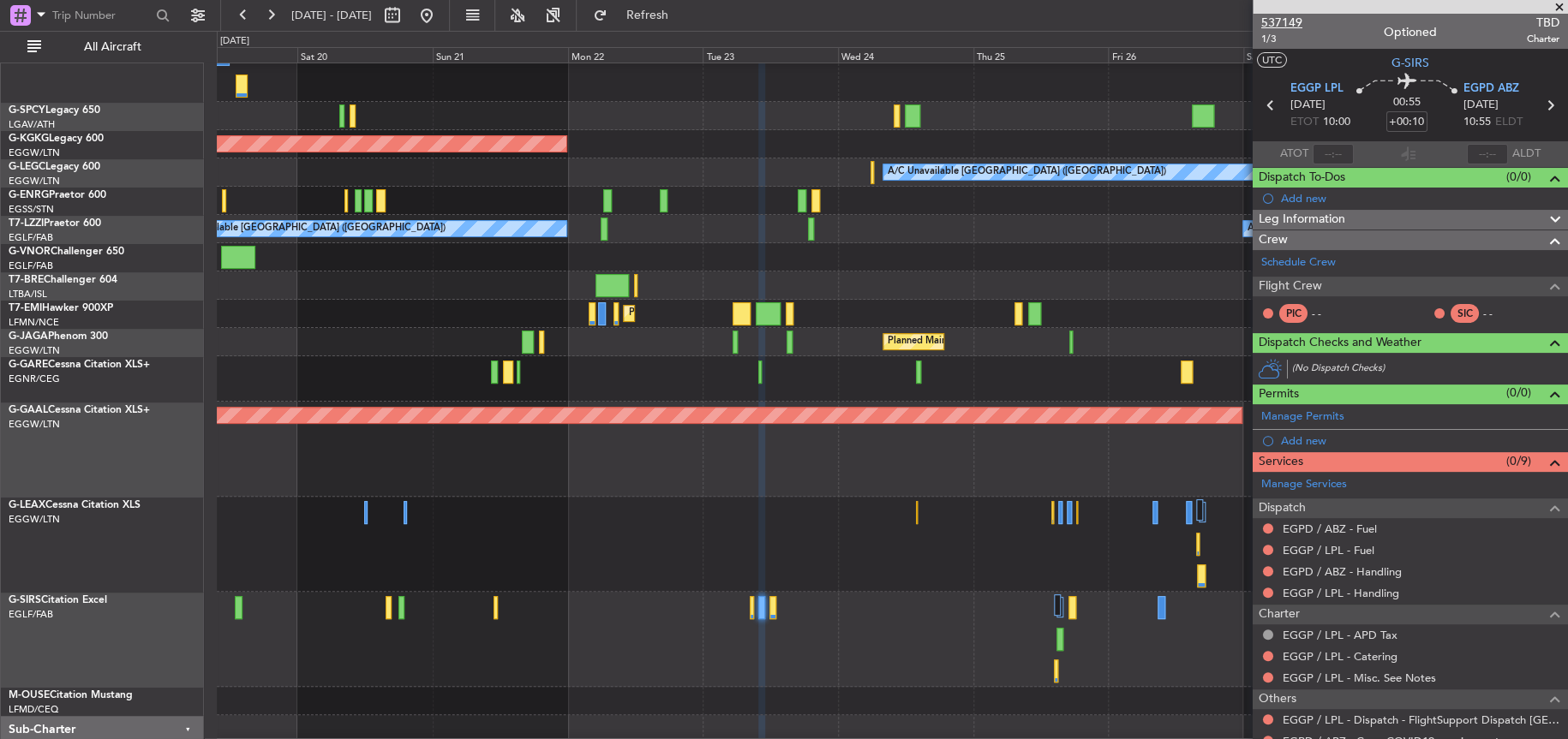
click at [1284, 25] on span "537149" at bounding box center [1281, 23] width 41 height 18
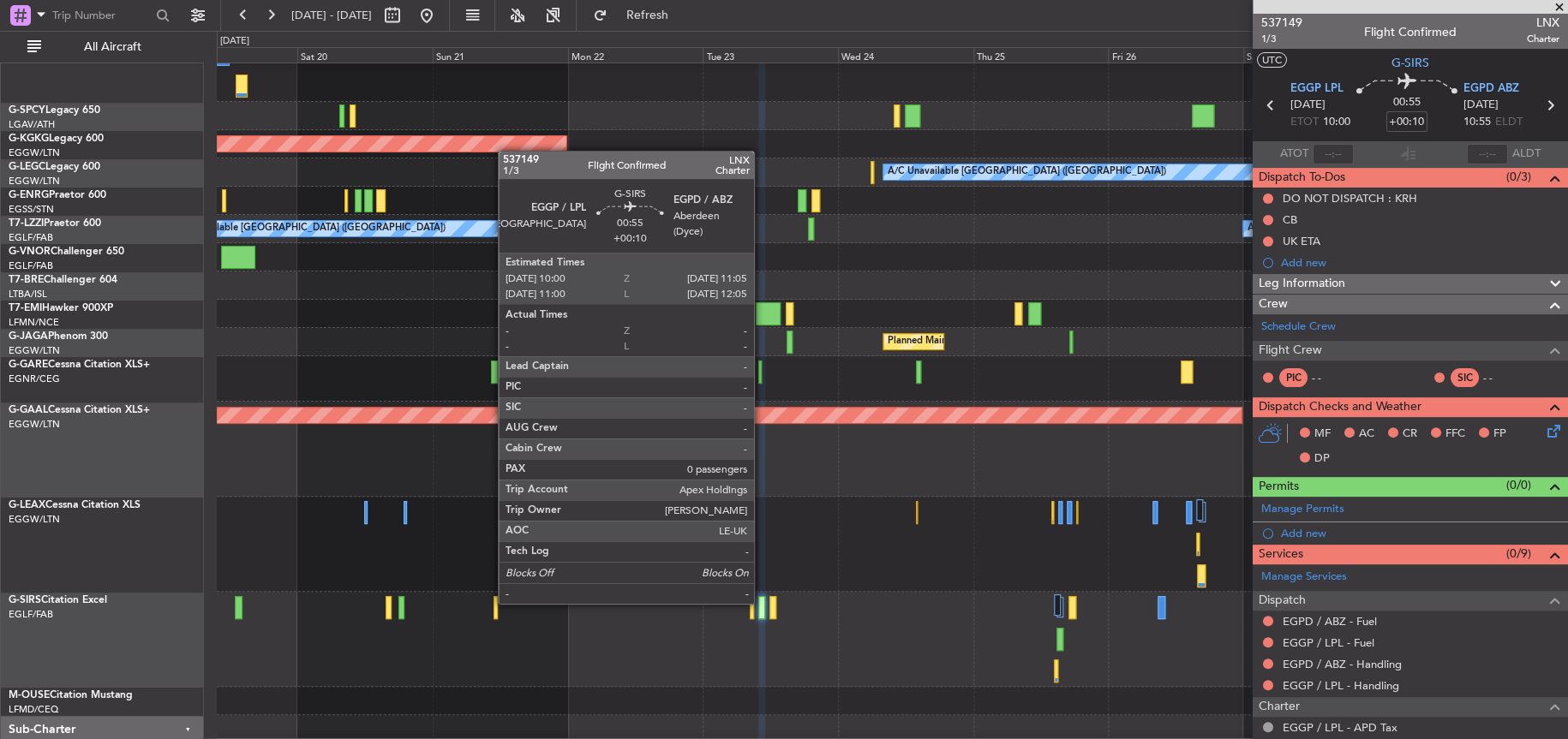
click at [762, 601] on div at bounding box center [762, 608] width 7 height 23
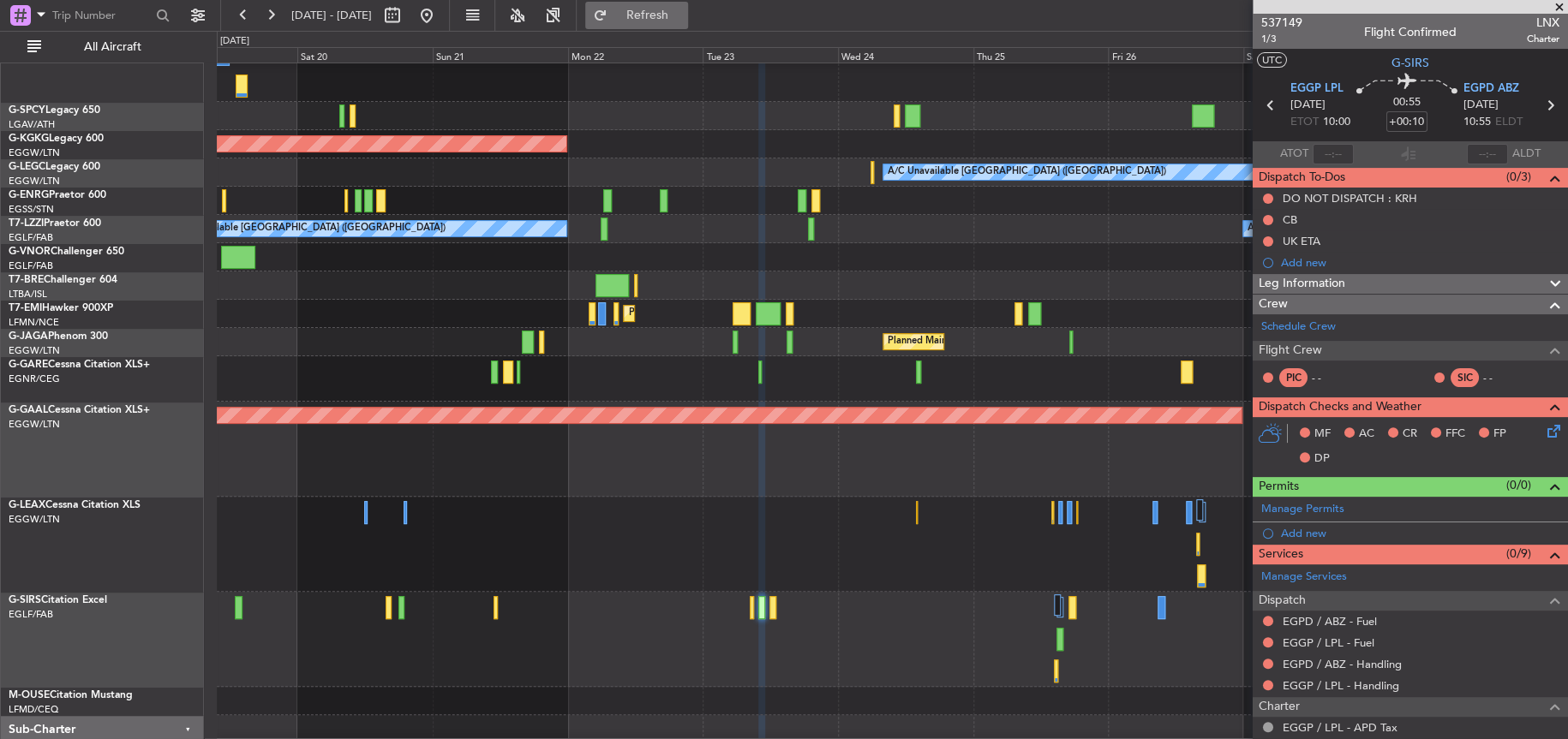
click at [683, 10] on span "Refresh" at bounding box center [646, 15] width 72 height 12
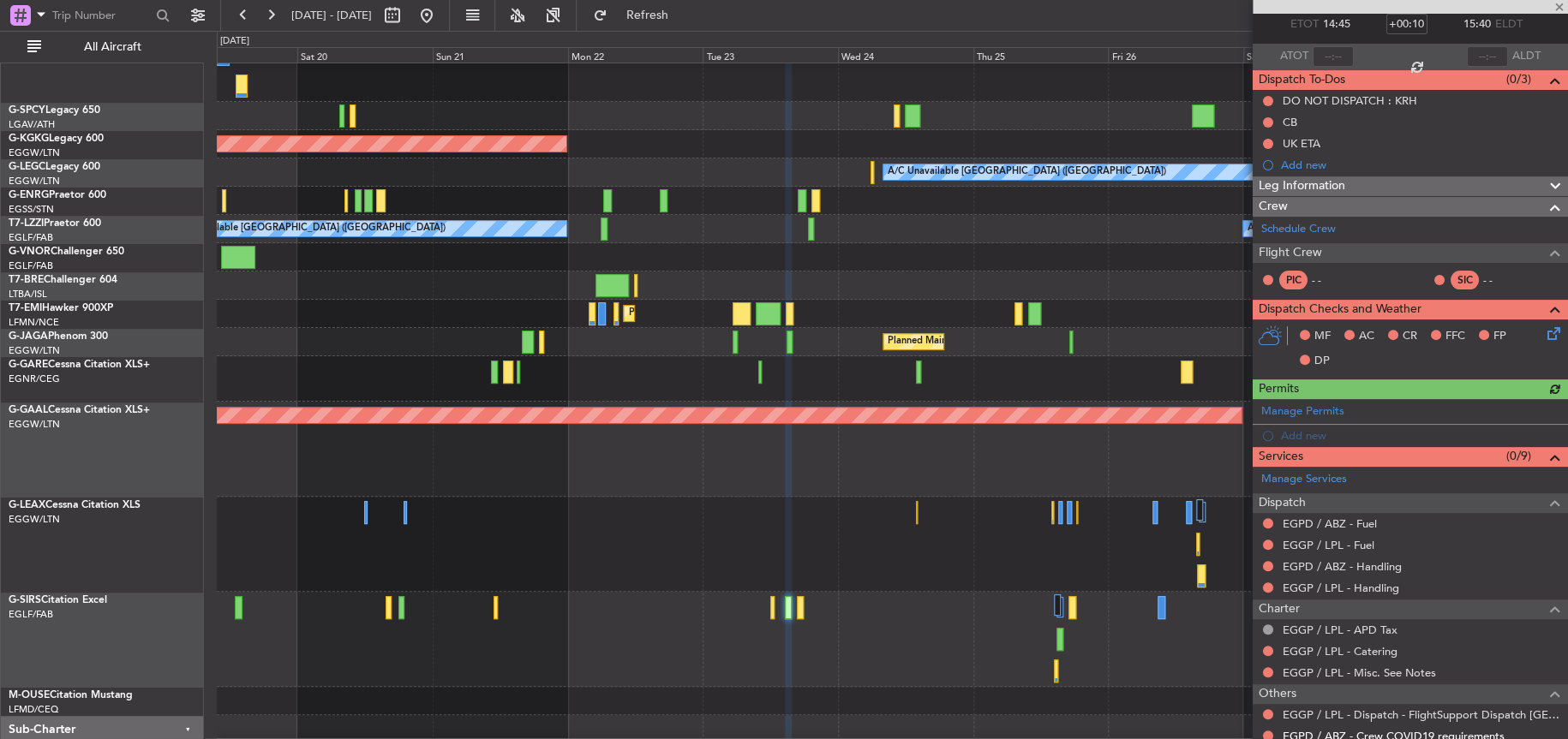
scroll to position [172, 0]
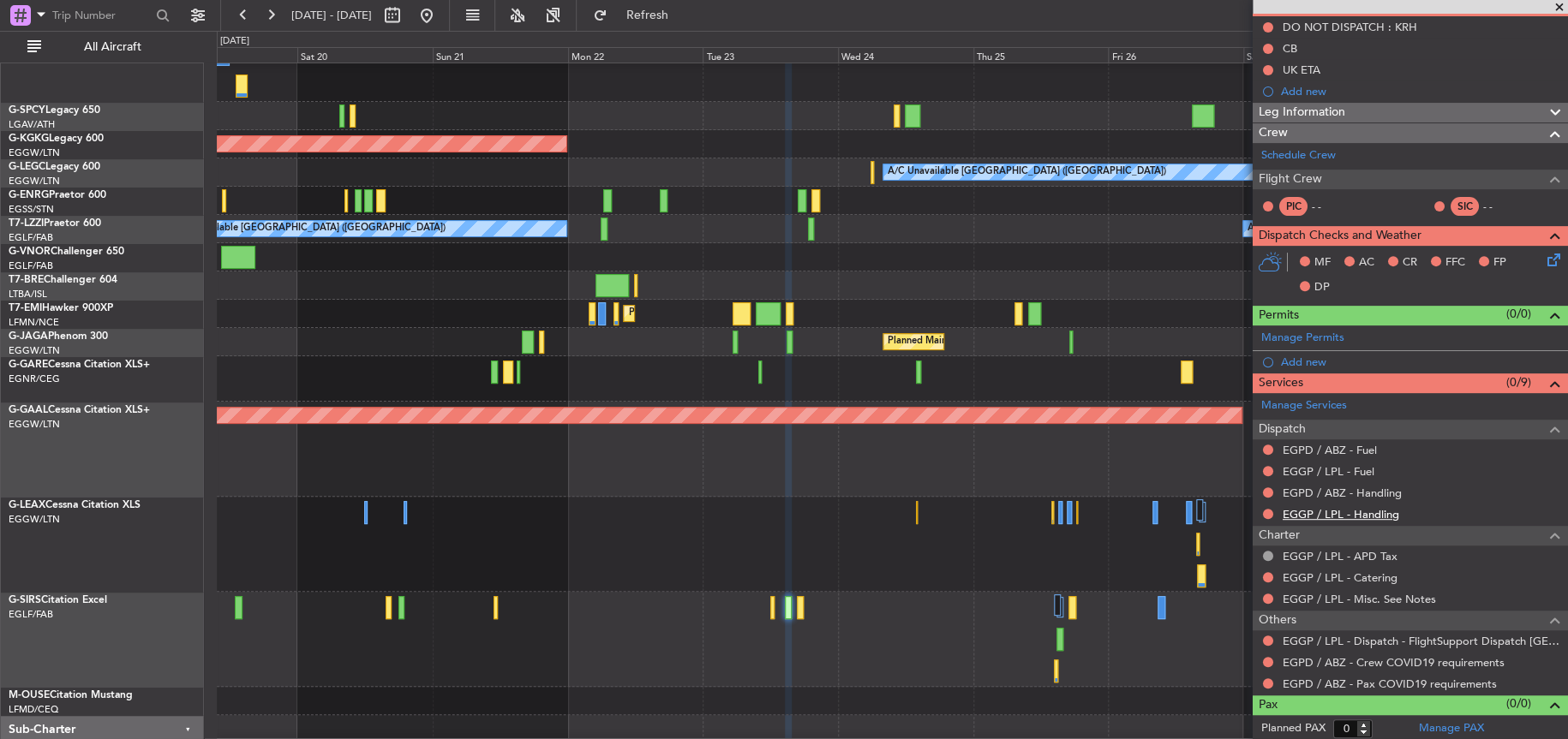
click at [1364, 507] on link "EGGP / LPL - Handling" at bounding box center [1342, 515] width 117 height 15
click at [1349, 491] on link "EGPD / ABZ - Handling" at bounding box center [1343, 493] width 120 height 15
click at [768, 607] on div at bounding box center [893, 640] width 1351 height 95
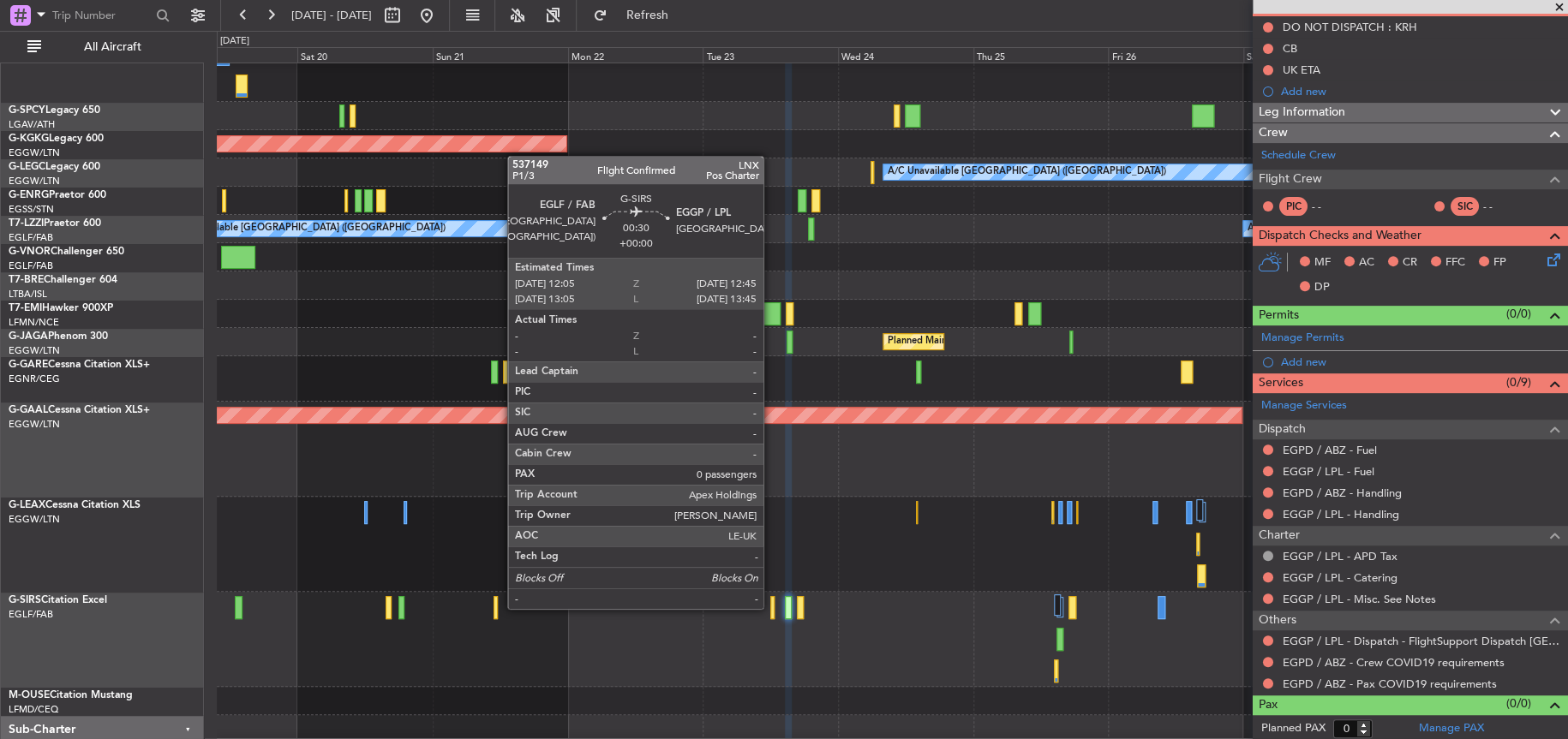
click at [771, 607] on div at bounding box center [772, 608] width 5 height 23
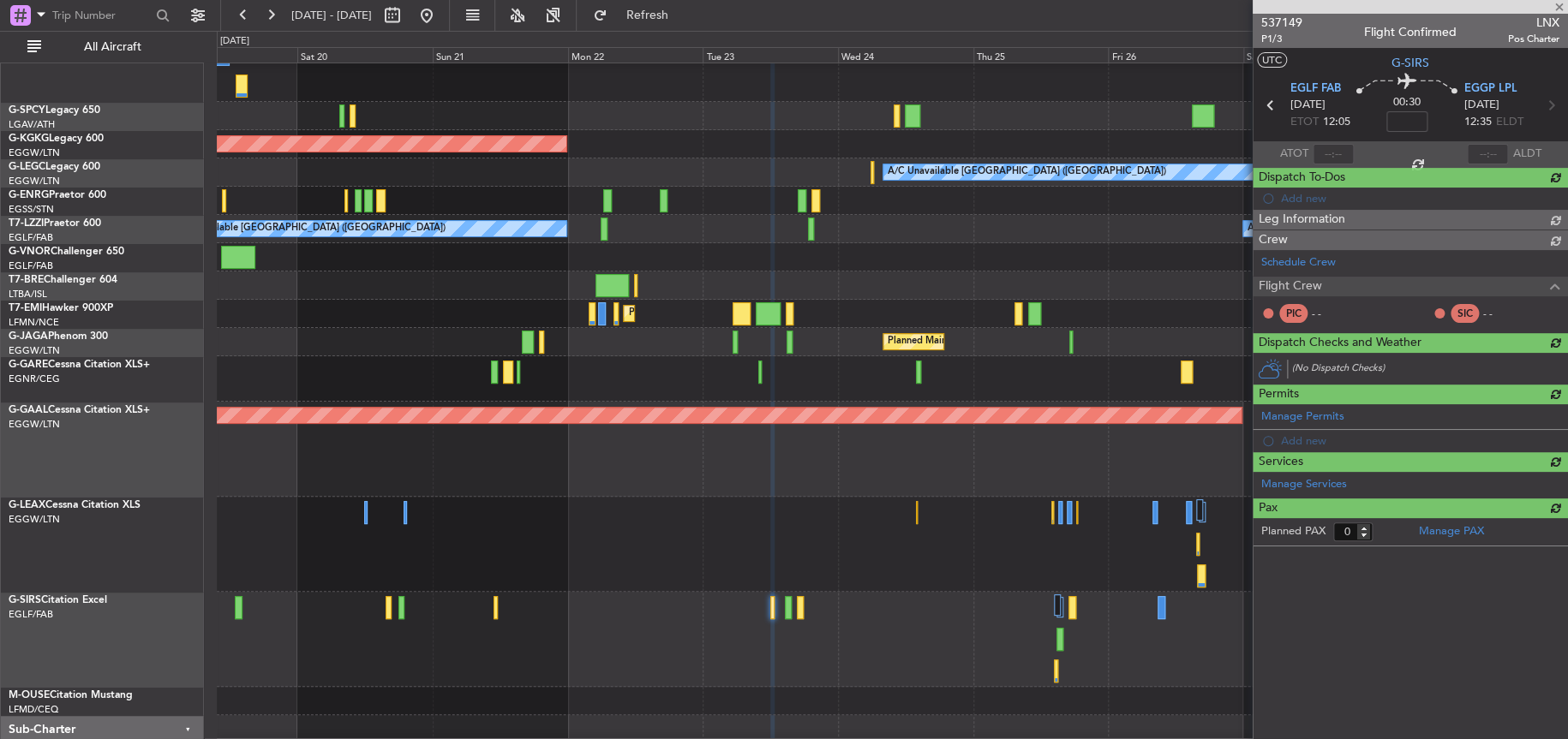
scroll to position [0, 0]
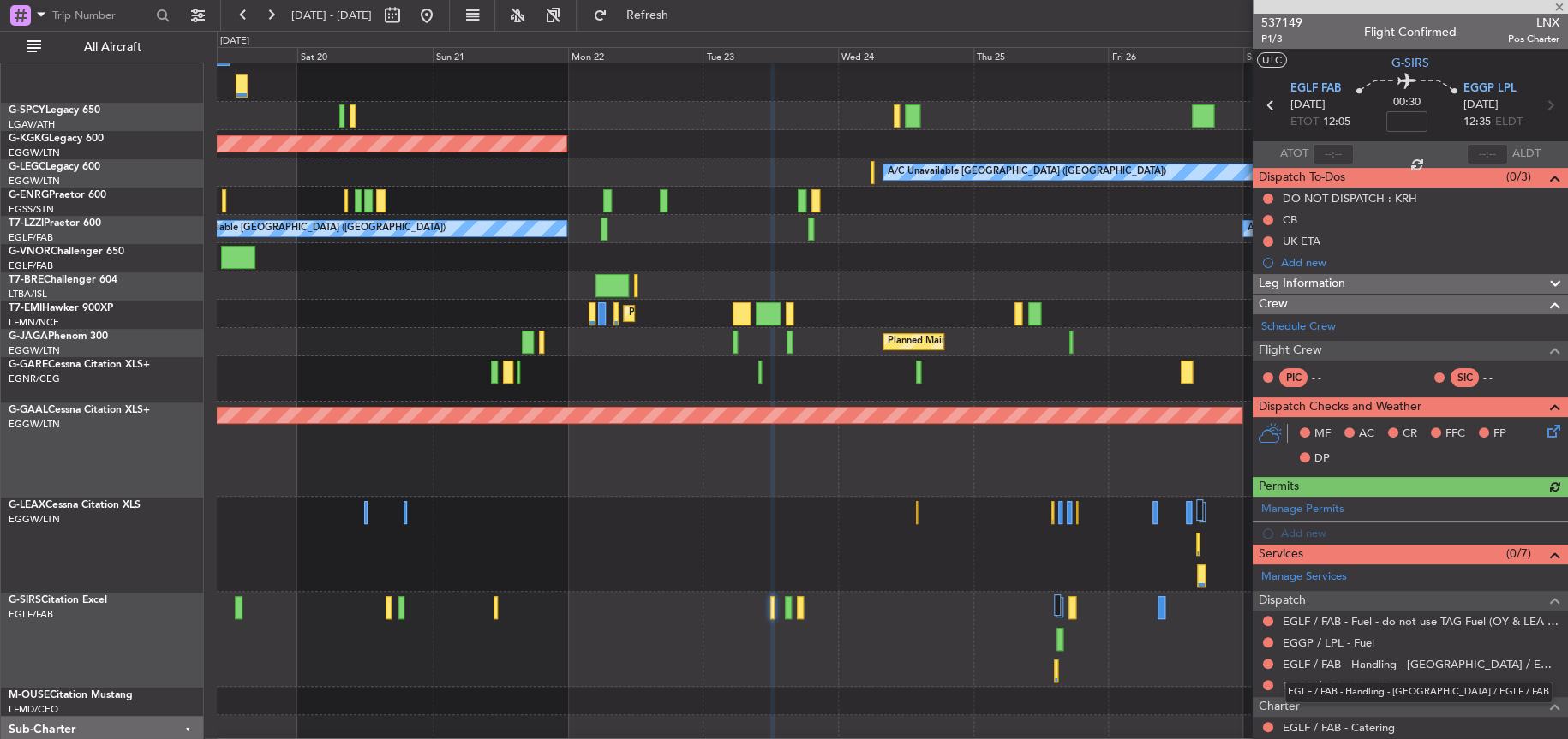
click at [1354, 682] on div "EGLF / FAB - Handling - Farnborough Airport / EGLF / FAB" at bounding box center [1419, 692] width 268 height 21
click at [1338, 681] on link "EGGP / LPL - Handling" at bounding box center [1342, 686] width 117 height 15
click at [1343, 640] on link "EGGP / LPL - Fuel" at bounding box center [1329, 643] width 91 height 15
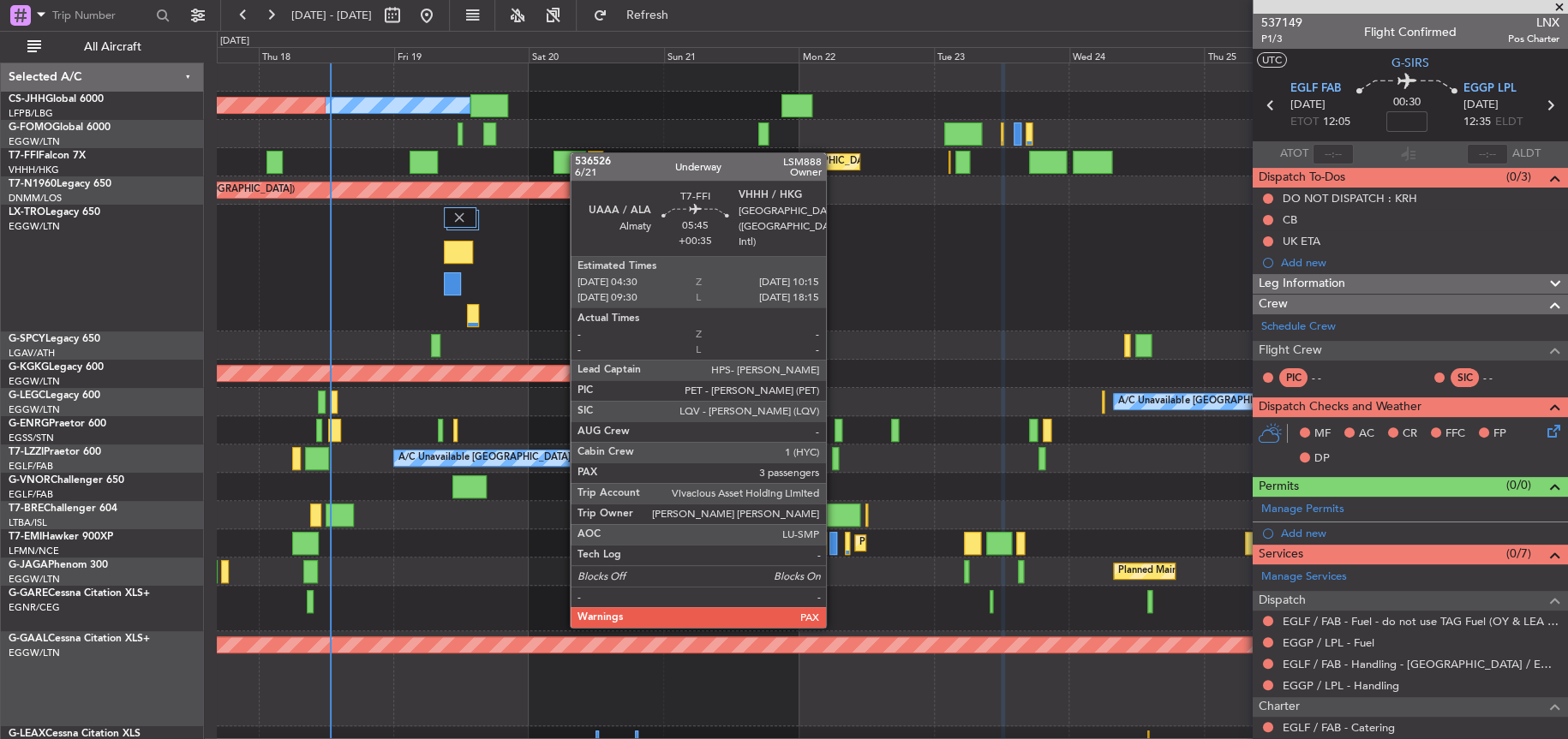
click at [567, 154] on div "Owner Planned Maint Paris (Le Bourget) Planned Maint Tianjin (Binhai) AOG Maint…" at bounding box center [892, 532] width 1350 height 938
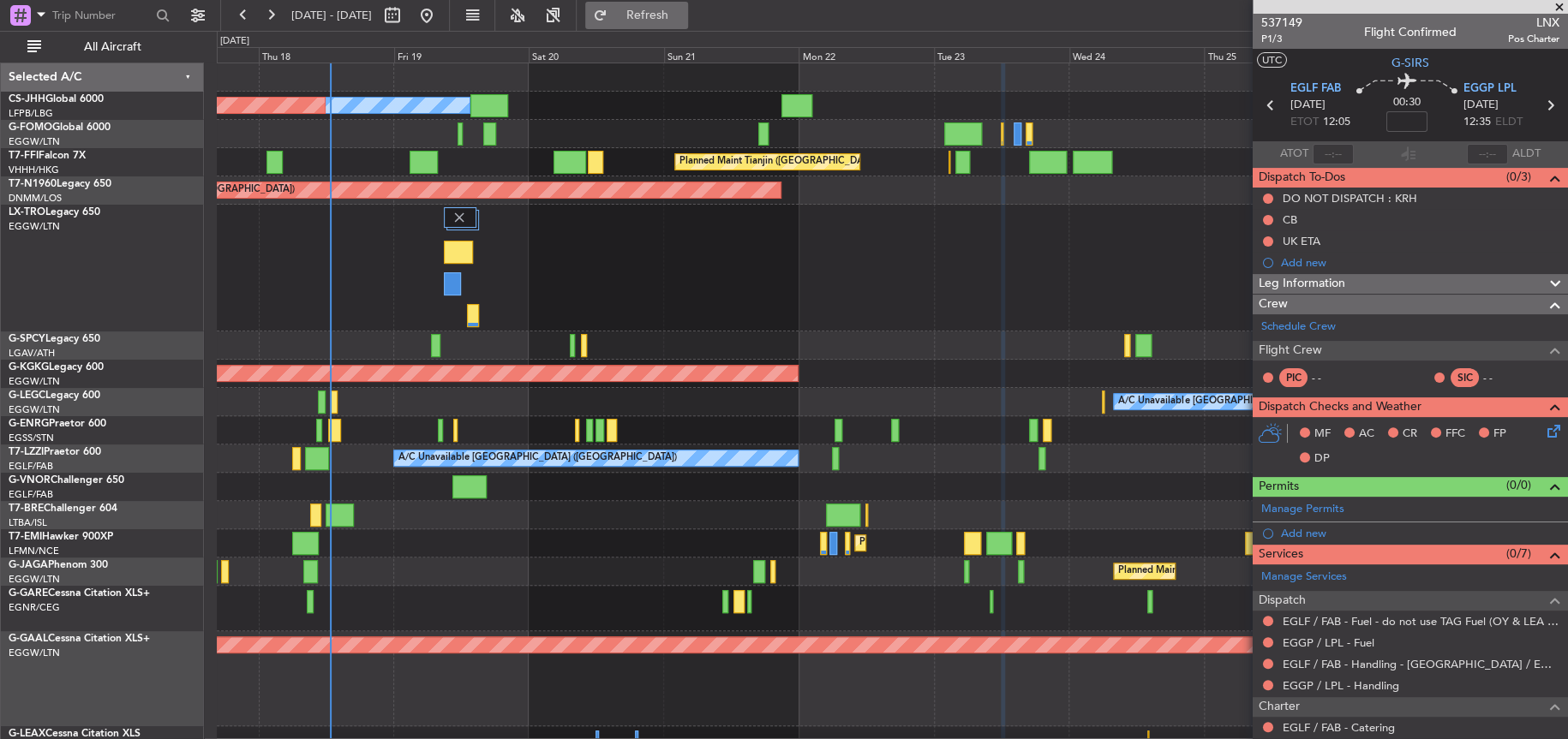
click at [688, 7] on button "Refresh" at bounding box center [636, 16] width 103 height 27
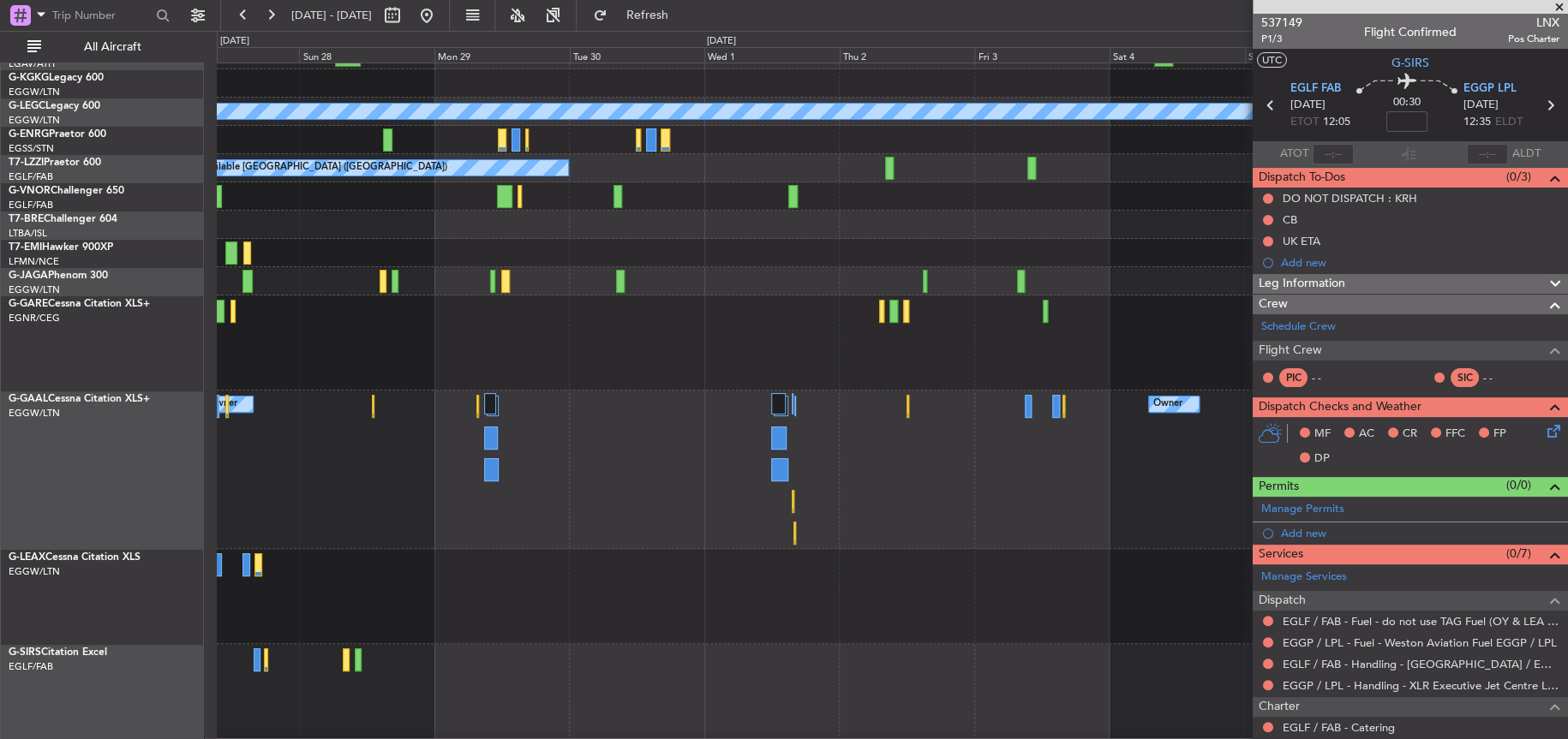
scroll to position [209, 0]
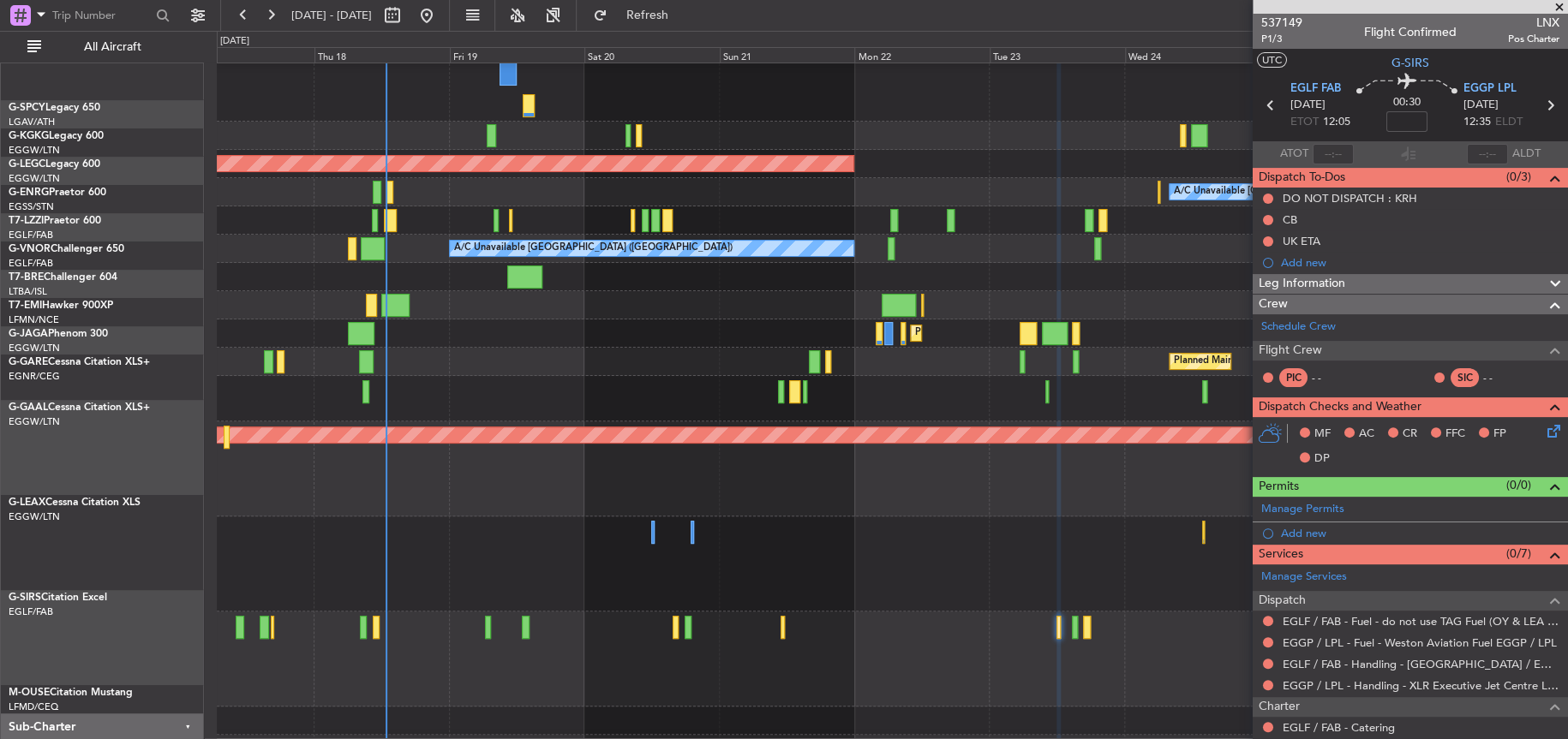
click at [649, 539] on div at bounding box center [892, 564] width 1350 height 95
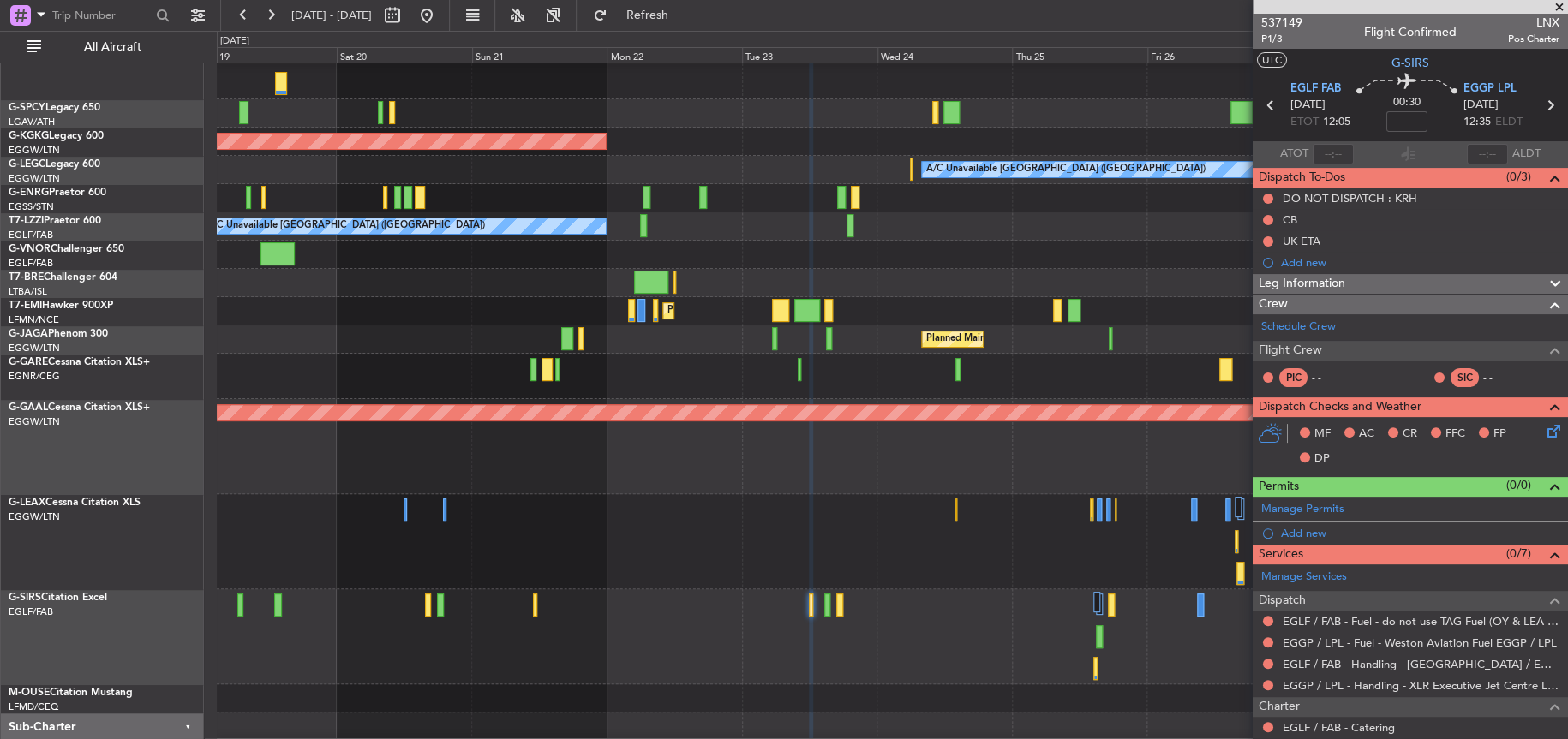
scroll to position [232, 0]
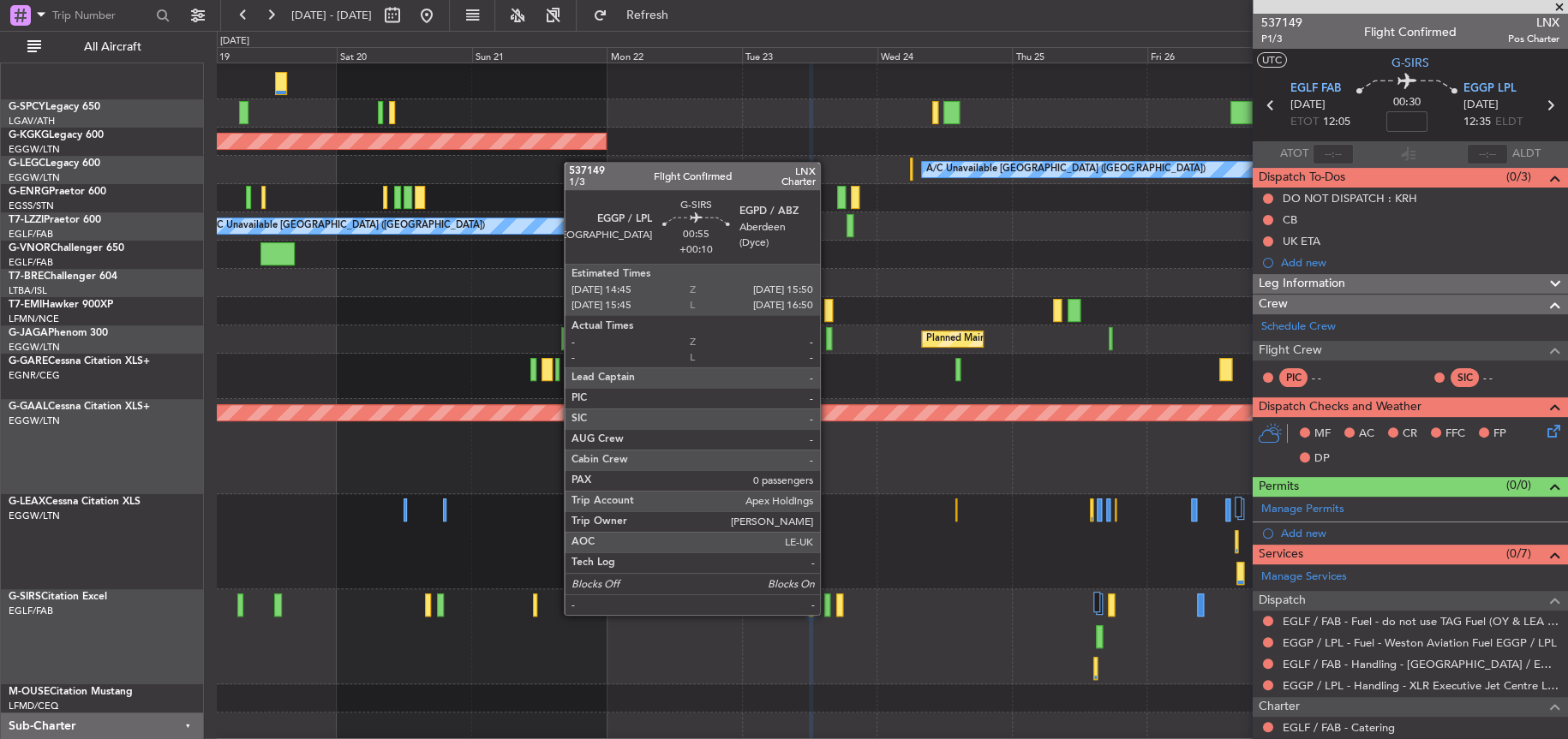
click at [828, 612] on div at bounding box center [828, 605] width 7 height 23
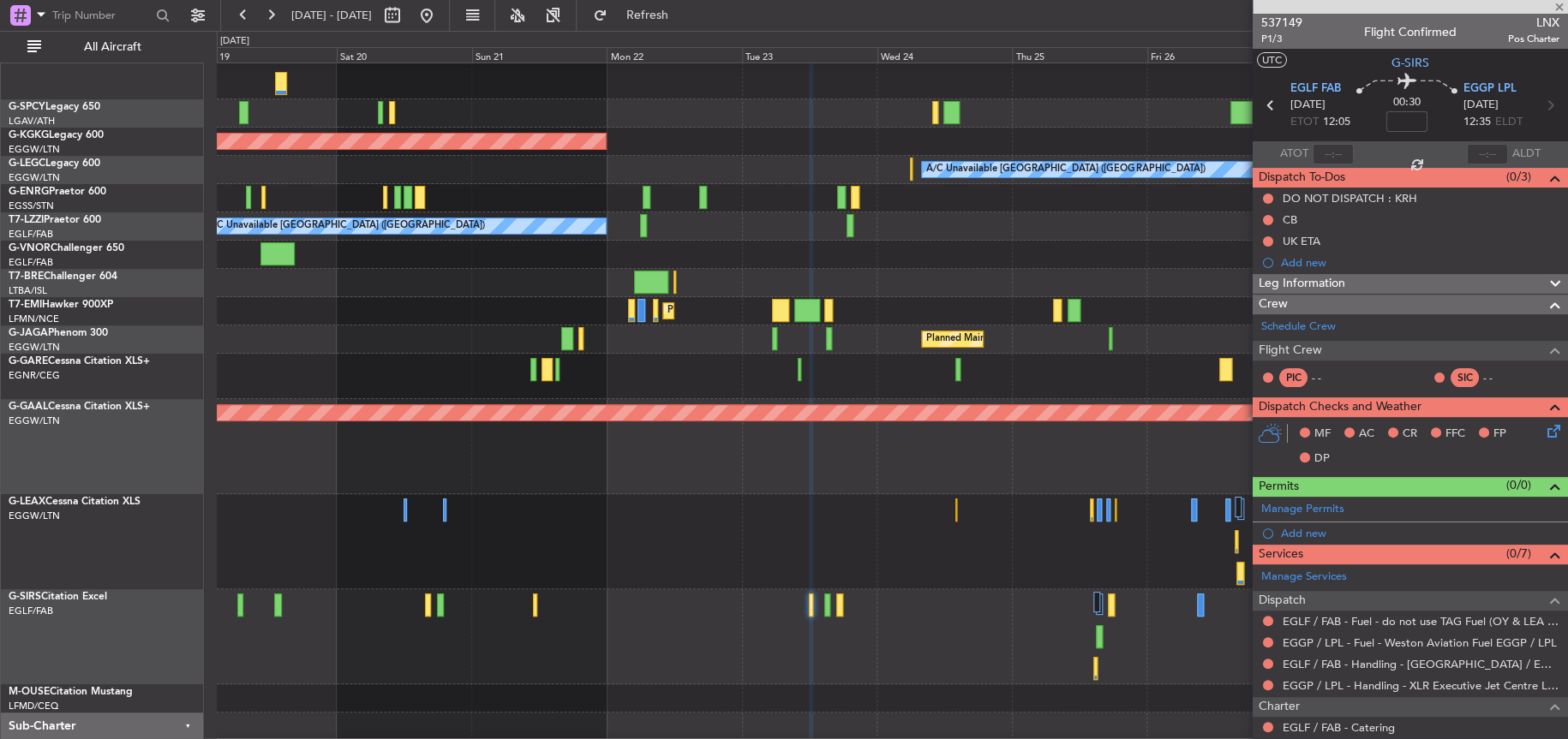
type input "+00:10"
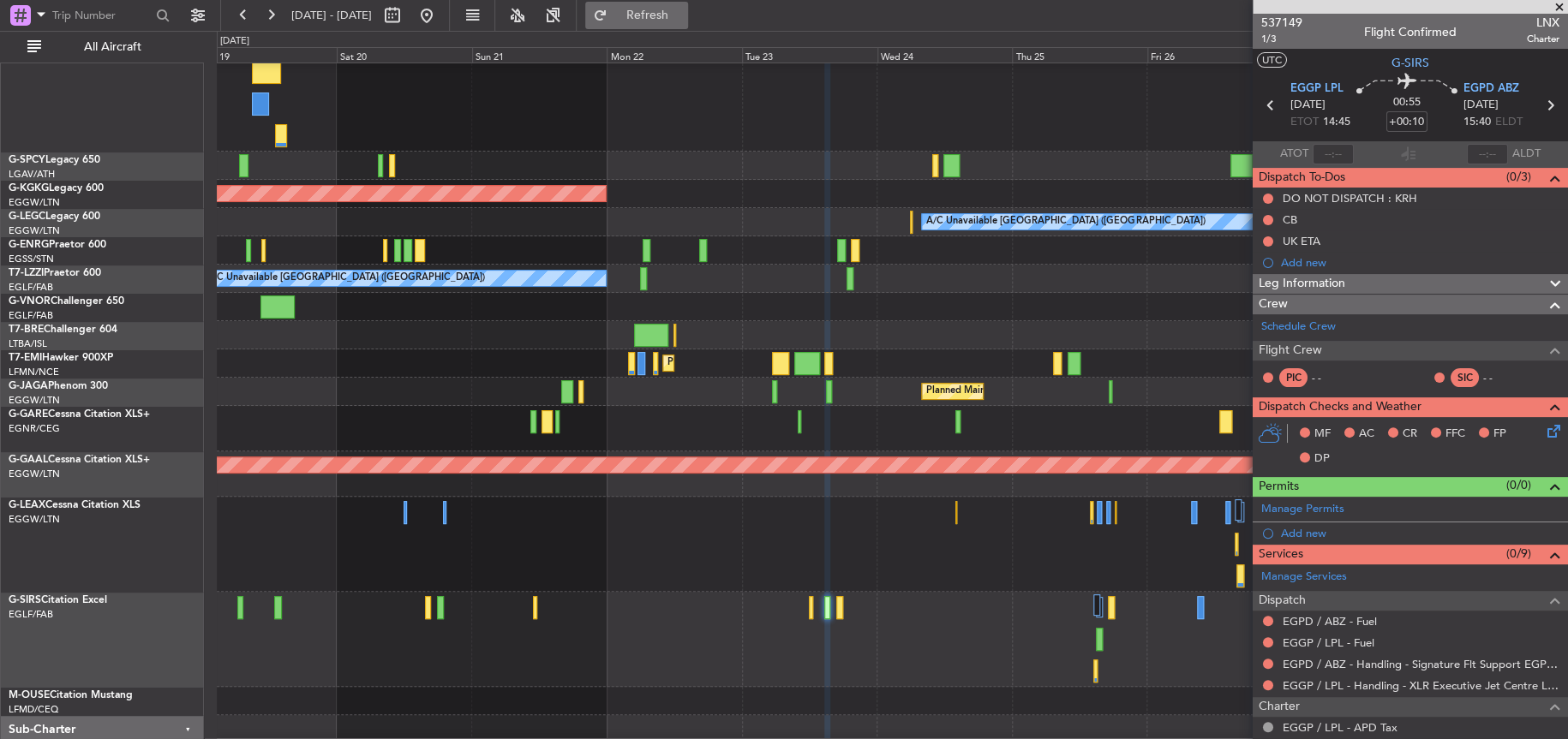
click at [659, 18] on button "Refresh" at bounding box center [636, 16] width 103 height 27
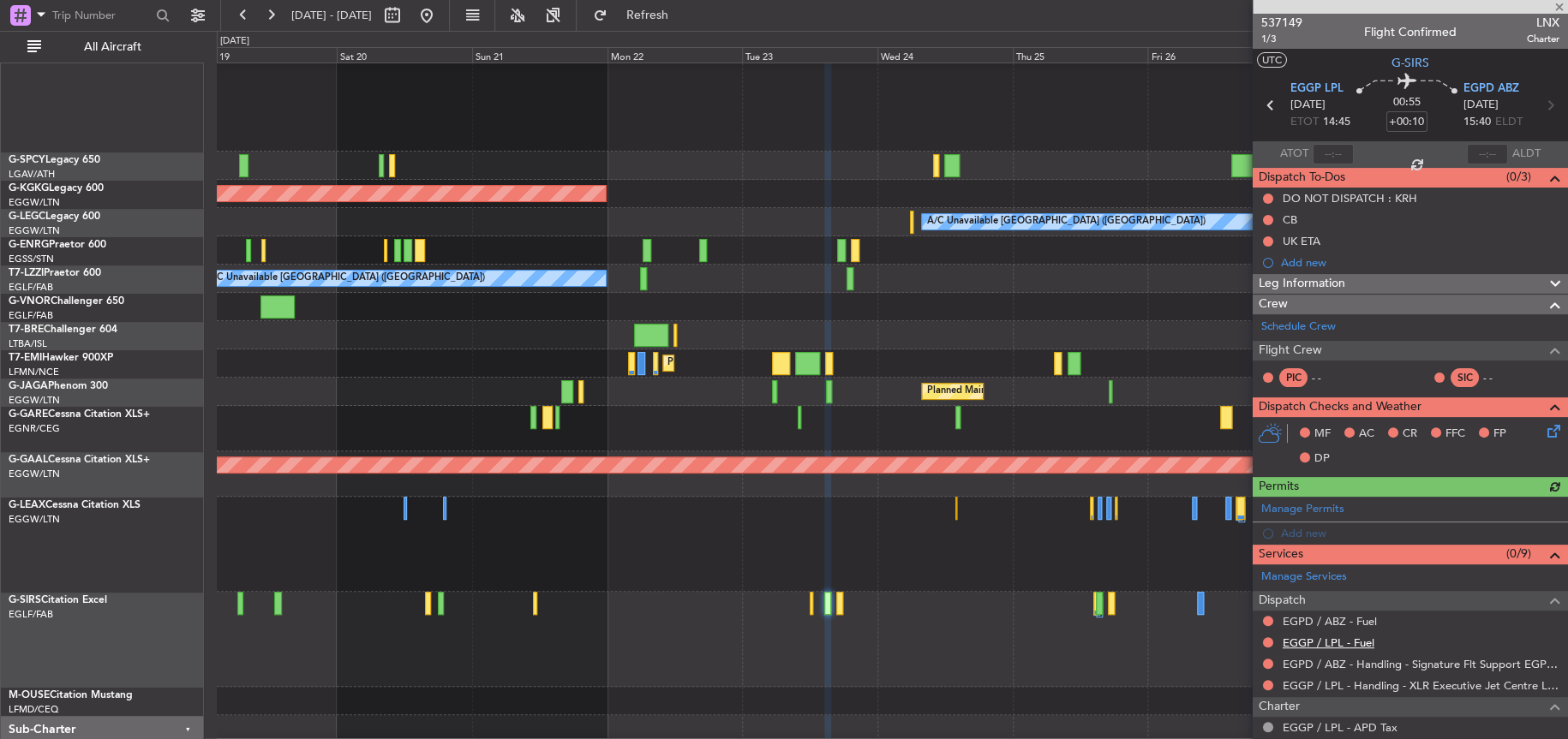
click at [1337, 641] on link "EGGP / LPL - Fuel" at bounding box center [1329, 643] width 91 height 15
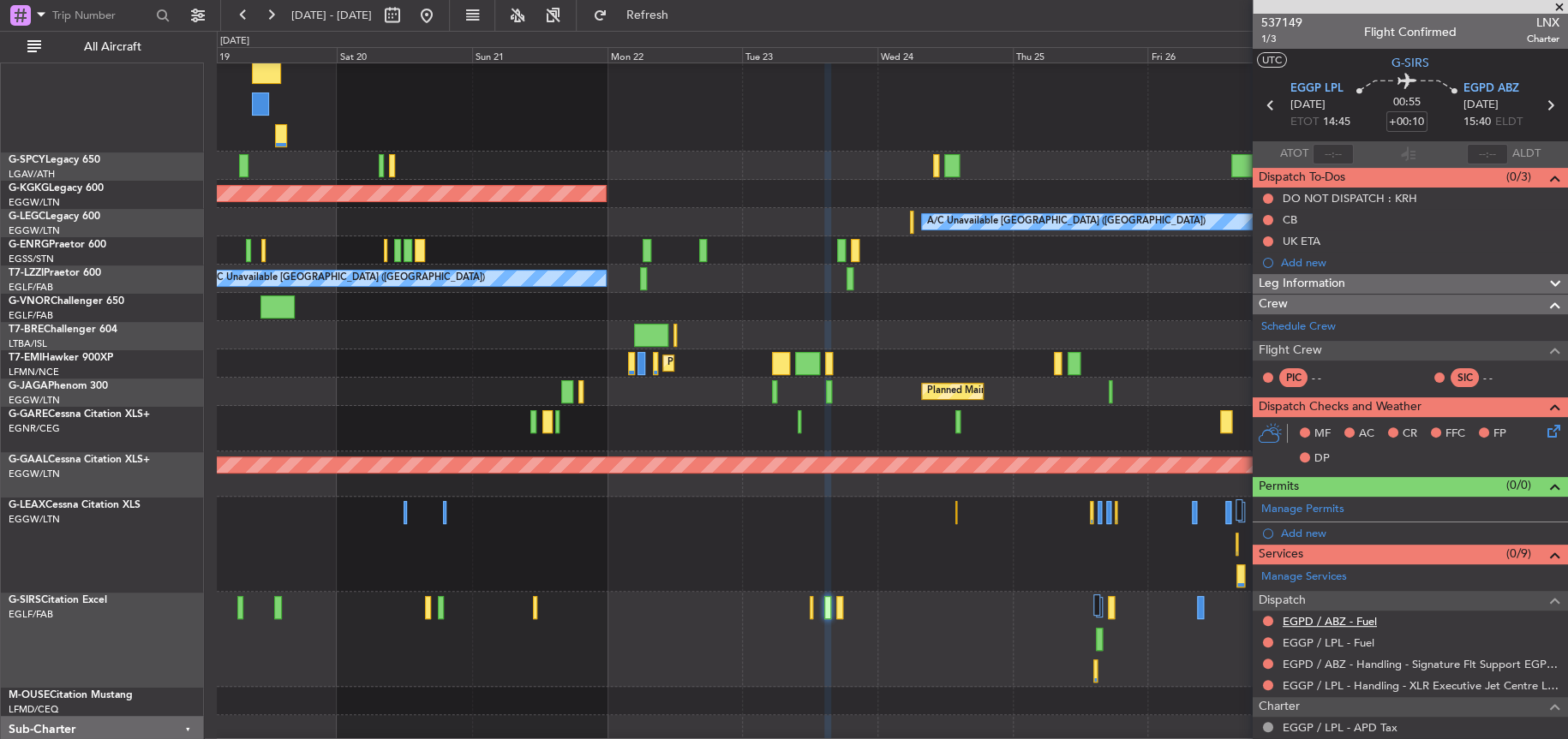
click at [1327, 617] on link "EGPD / ABZ - Fuel" at bounding box center [1330, 621] width 94 height 15
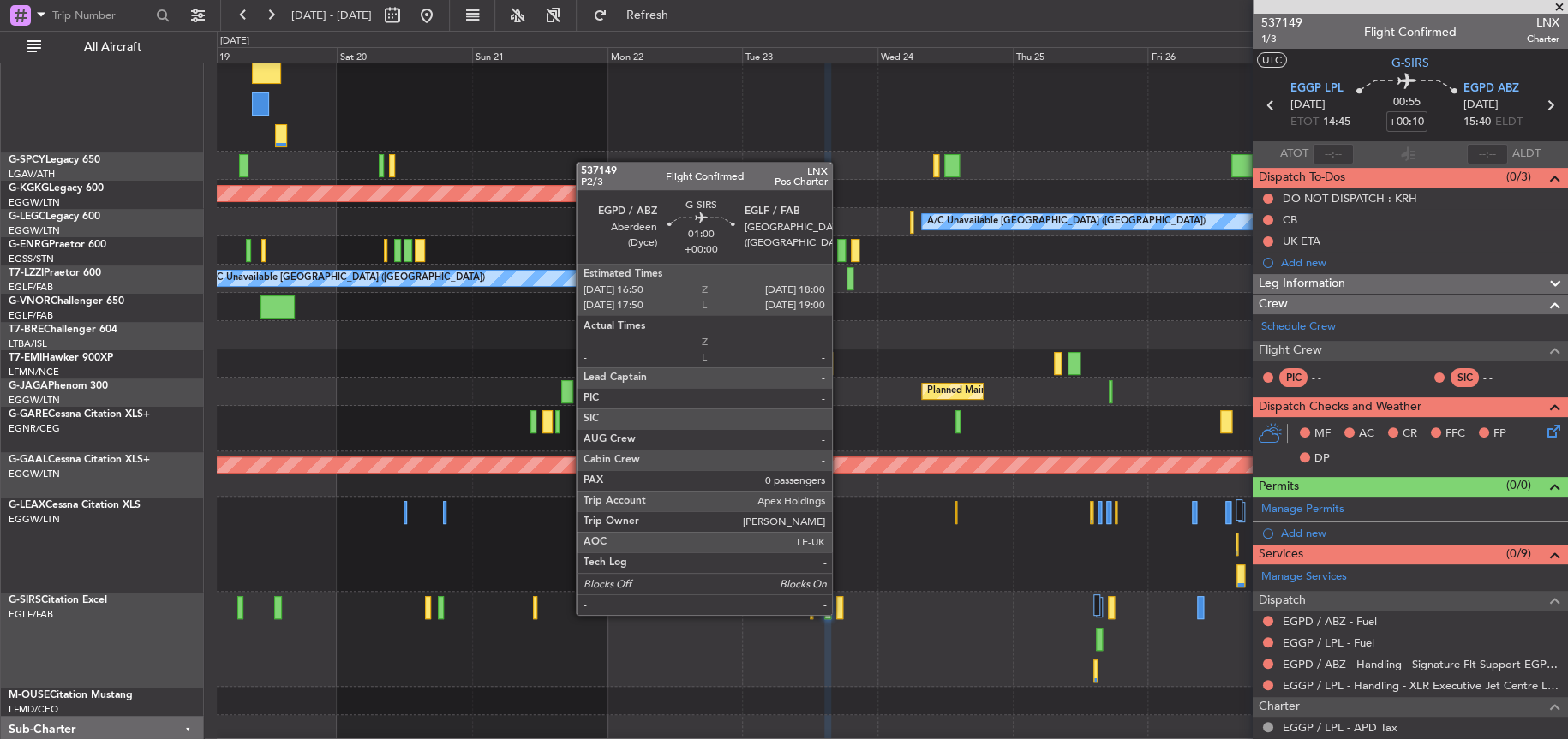
click at [840, 612] on div at bounding box center [840, 608] width 7 height 23
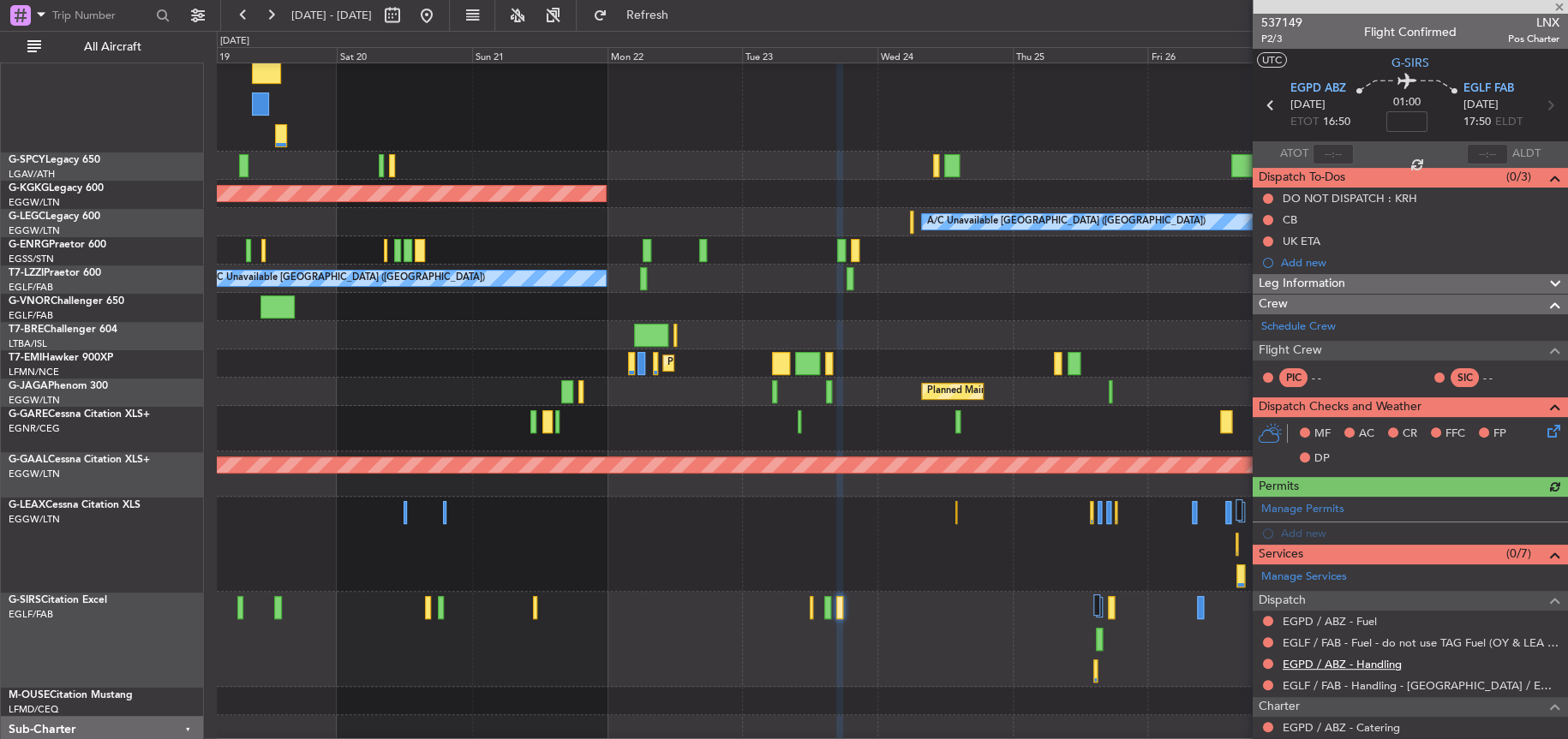
click at [1373, 664] on link "EGPD / ABZ - Handling" at bounding box center [1343, 664] width 120 height 15
click at [1357, 620] on link "EGPD / ABZ - Fuel" at bounding box center [1330, 621] width 94 height 15
click at [688, 5] on button "Refresh" at bounding box center [636, 16] width 103 height 27
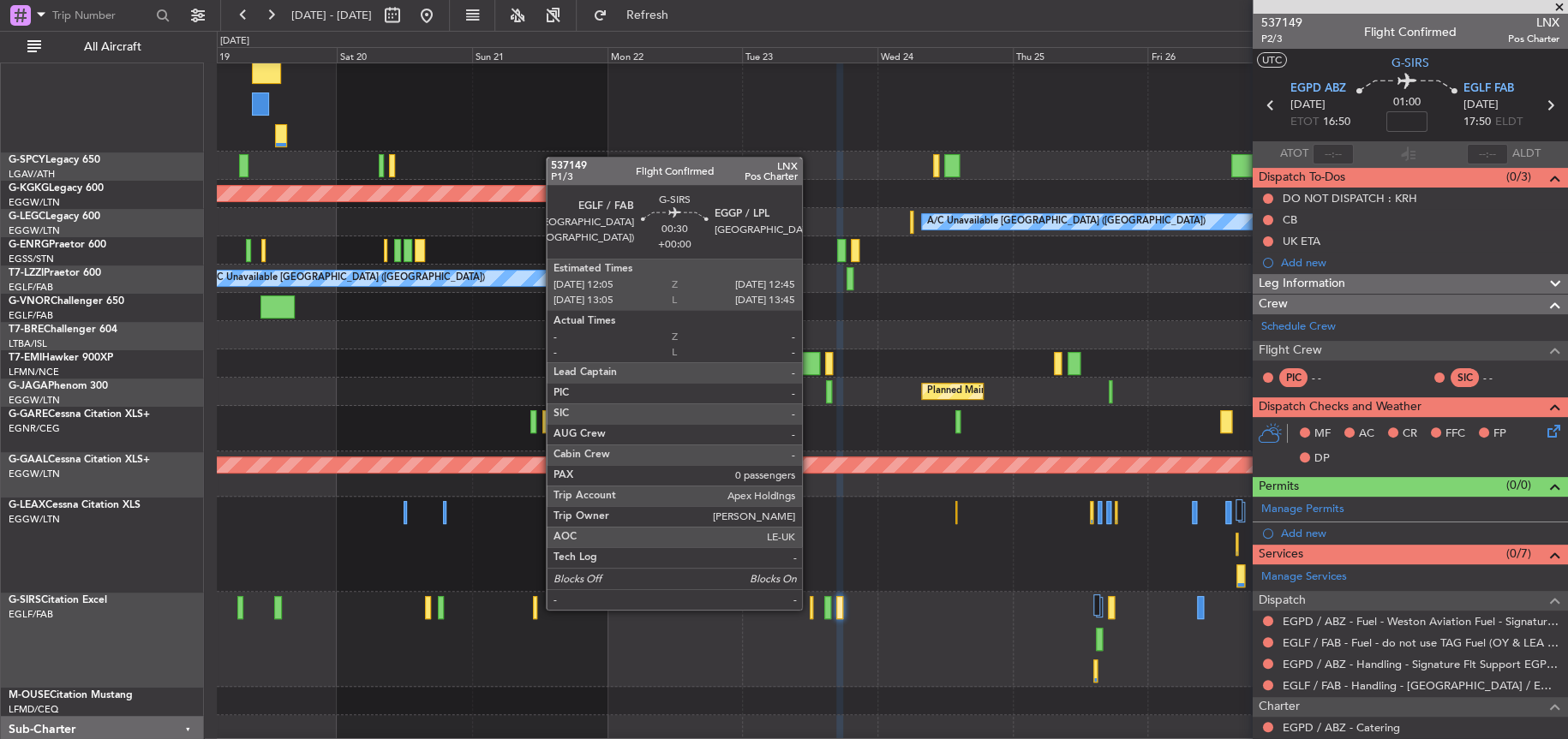
click at [810, 608] on div at bounding box center [811, 608] width 5 height 23
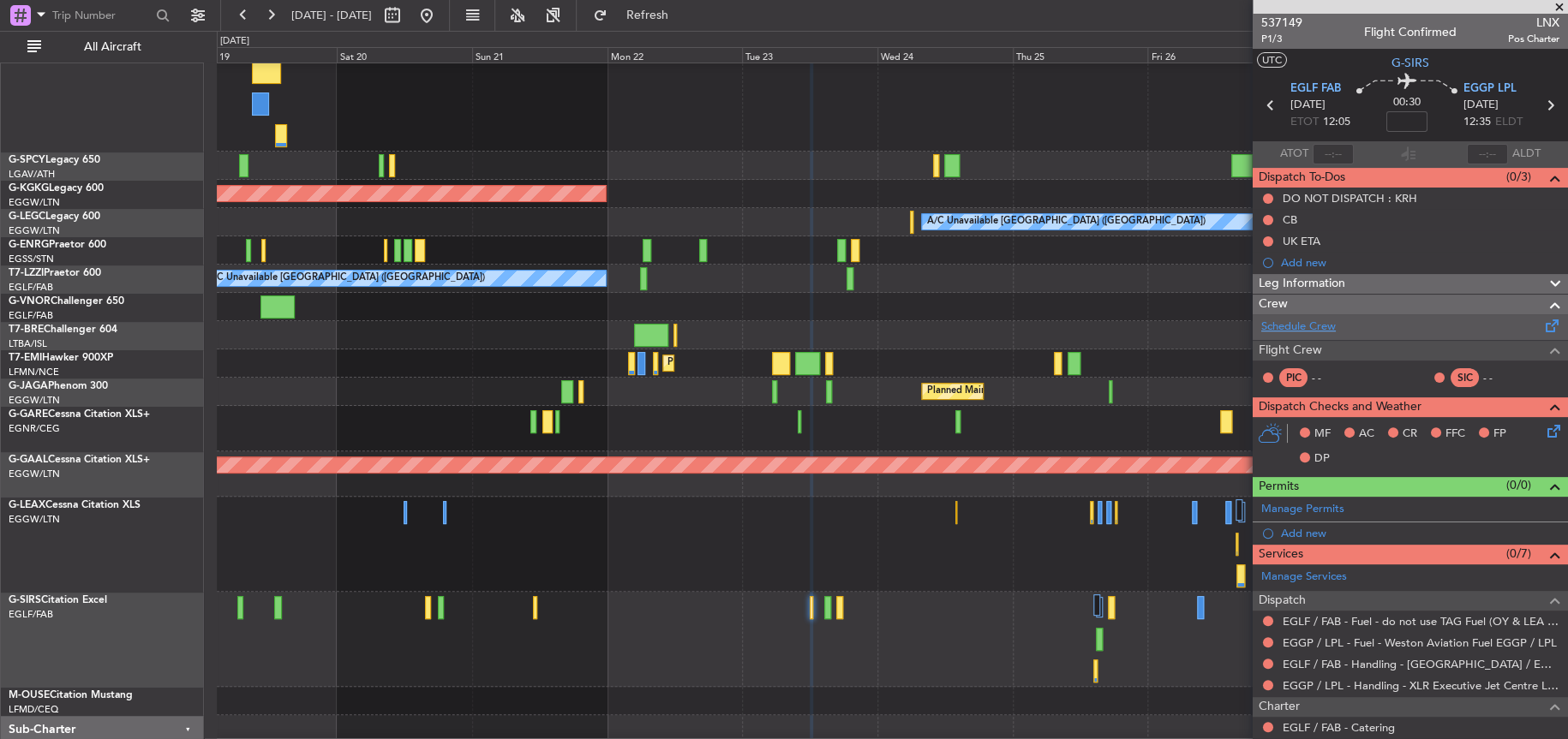
click at [1312, 318] on link "Schedule Crew" at bounding box center [1299, 327] width 75 height 17
click at [1306, 322] on link "Schedule Crew" at bounding box center [1299, 327] width 75 height 17
click at [1296, 21] on span "537149" at bounding box center [1281, 23] width 41 height 18
